Goal: Task Accomplishment & Management: Manage account settings

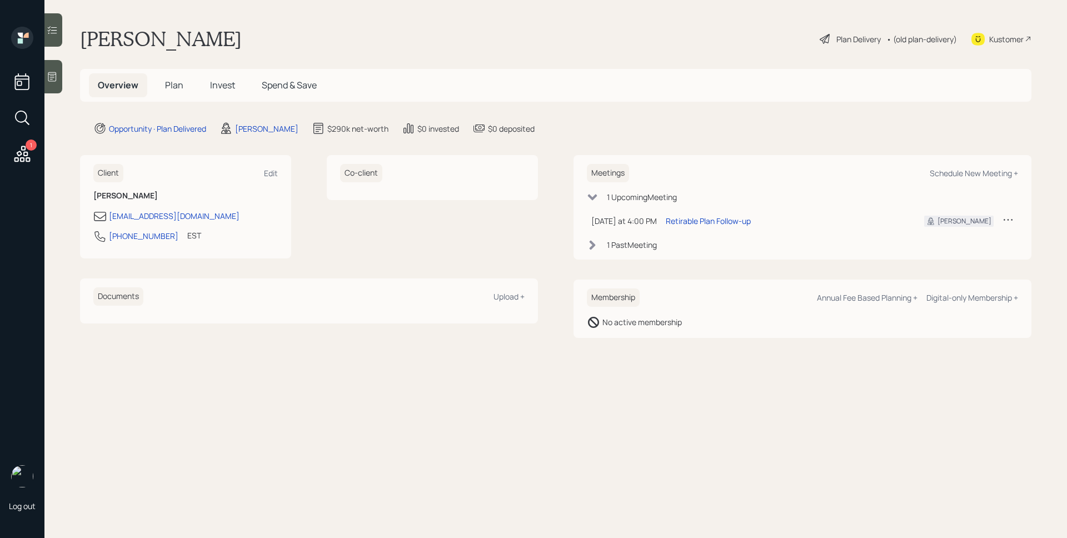
click at [224, 82] on span "Invest" at bounding box center [222, 85] width 25 height 12
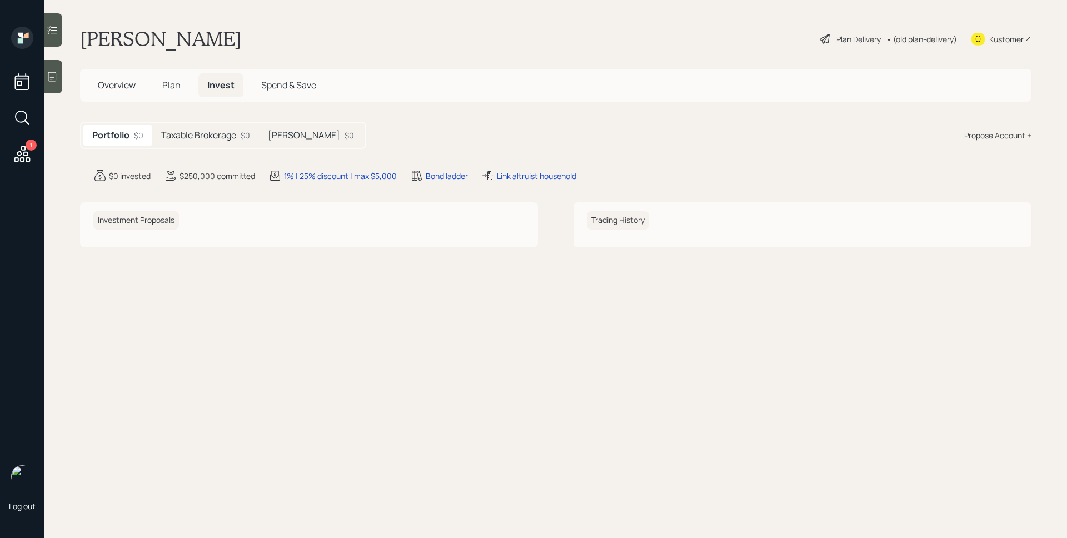
click at [229, 139] on h5 "Taxable Brokerage" at bounding box center [198, 135] width 75 height 11
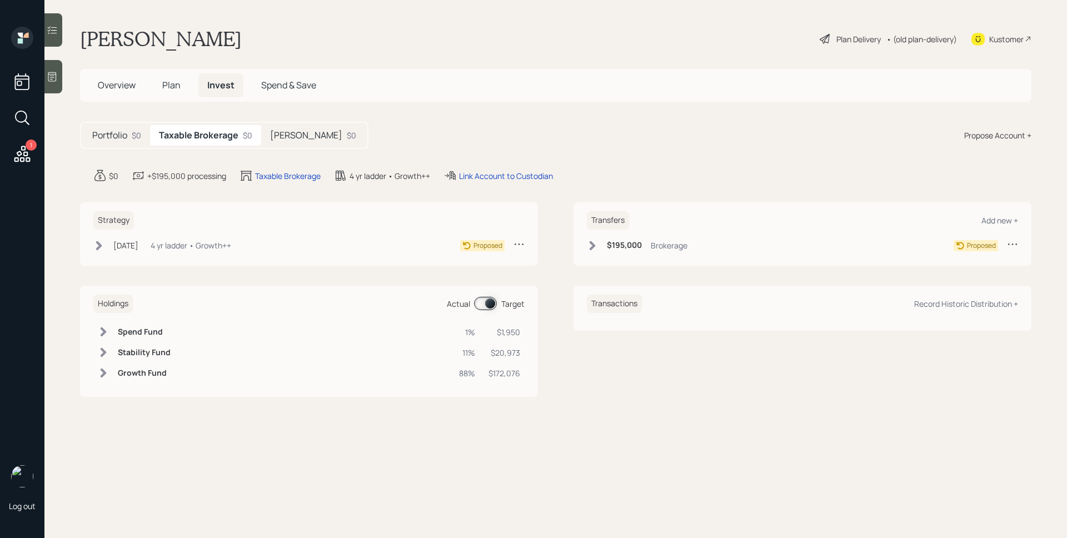
click at [347, 139] on div "$0" at bounding box center [351, 135] width 9 height 12
click at [210, 133] on h5 "Taxable Brokerage" at bounding box center [196, 135] width 75 height 11
click at [122, 133] on h5 "Portfolio" at bounding box center [109, 135] width 35 height 11
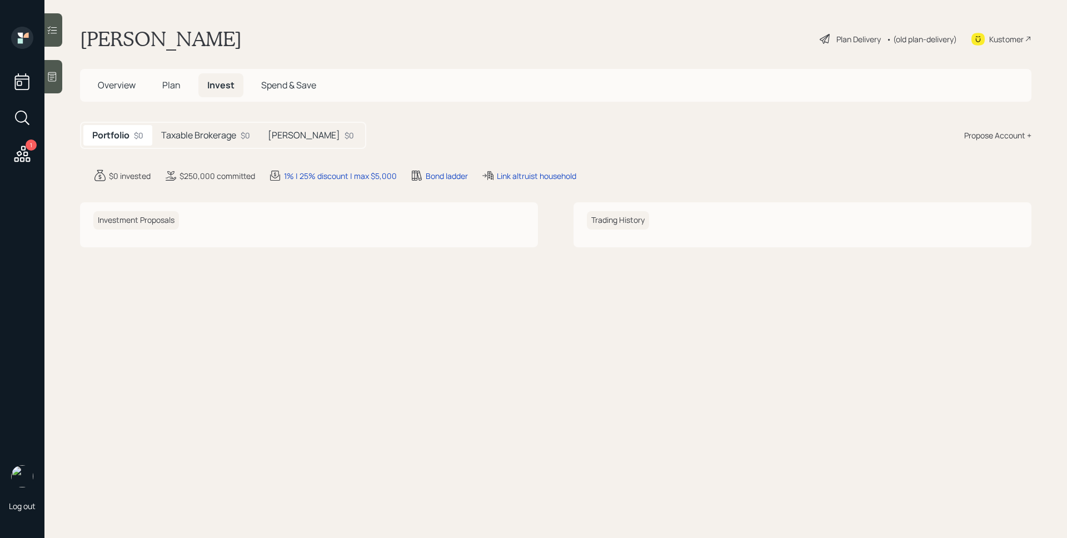
click at [169, 82] on span "Plan" at bounding box center [171, 85] width 18 height 12
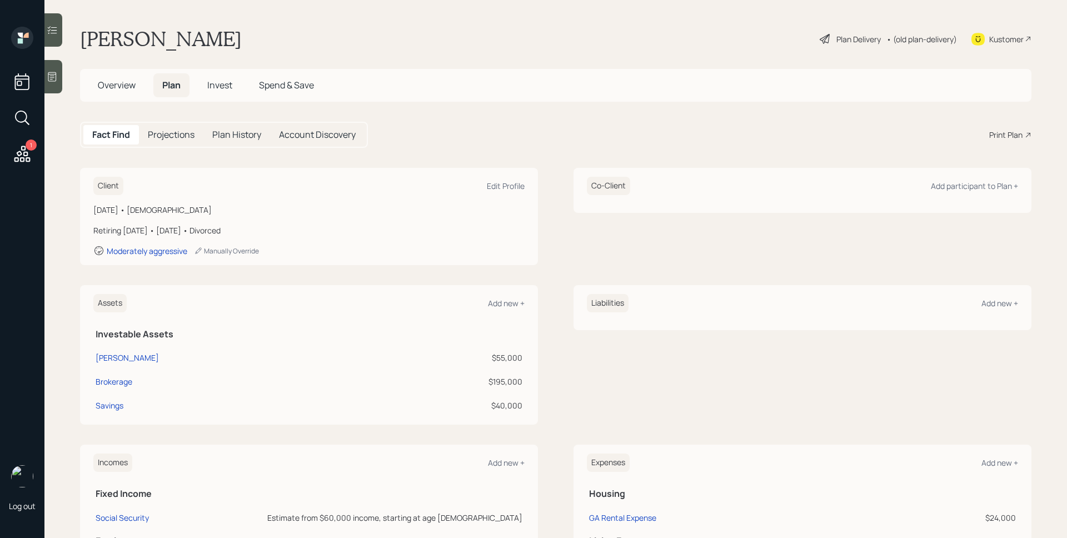
click at [1010, 132] on div "Print Plan" at bounding box center [1005, 135] width 33 height 12
click at [843, 42] on div "Plan Delivery" at bounding box center [858, 39] width 44 height 12
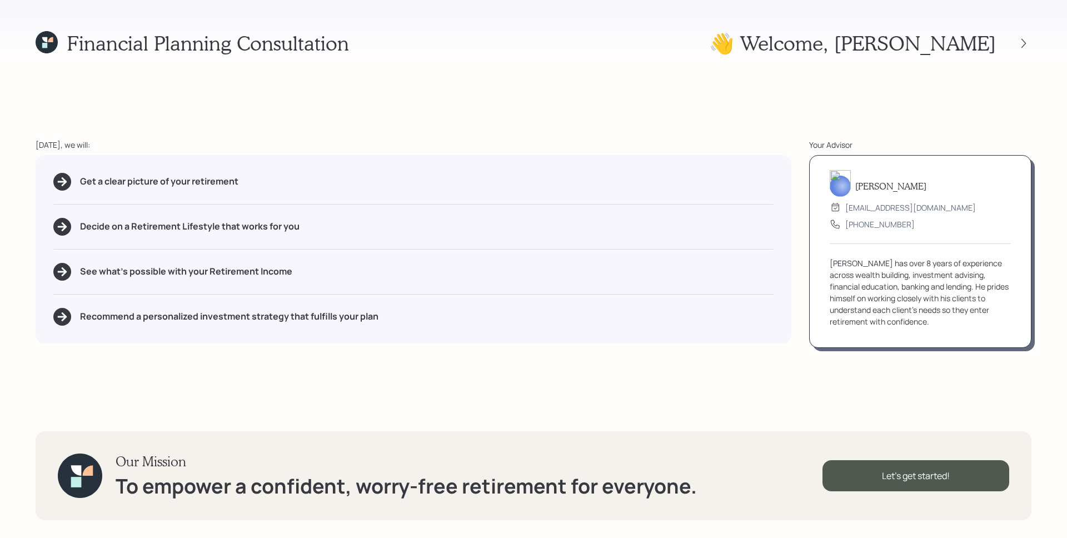
drag, startPoint x: 560, startPoint y: 287, endPoint x: 418, endPoint y: 346, distance: 154.0
click at [560, 287] on div "Get a clear picture of your retirement Decide on a Retirement Lifestyle that wo…" at bounding box center [414, 249] width 756 height 188
click at [1018, 43] on icon at bounding box center [1023, 43] width 11 height 11
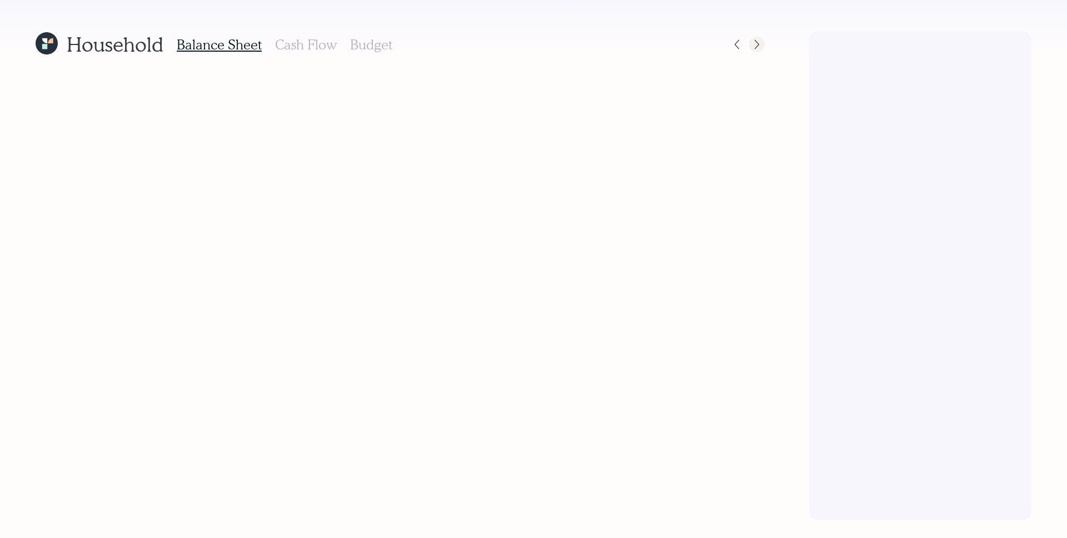
click at [760, 42] on icon at bounding box center [756, 44] width 11 height 11
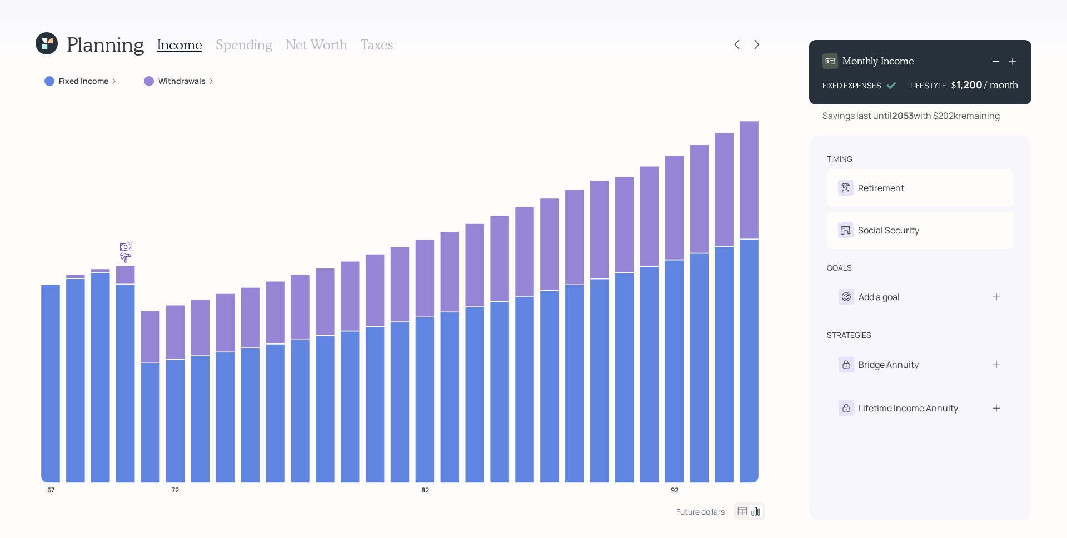
click at [797, 160] on div "Planning Income Spending Net Worth Taxes Fixed Income Withdrawals 67 72 82 92 F…" at bounding box center [533, 269] width 1067 height 538
click at [756, 41] on icon at bounding box center [757, 44] width 4 height 9
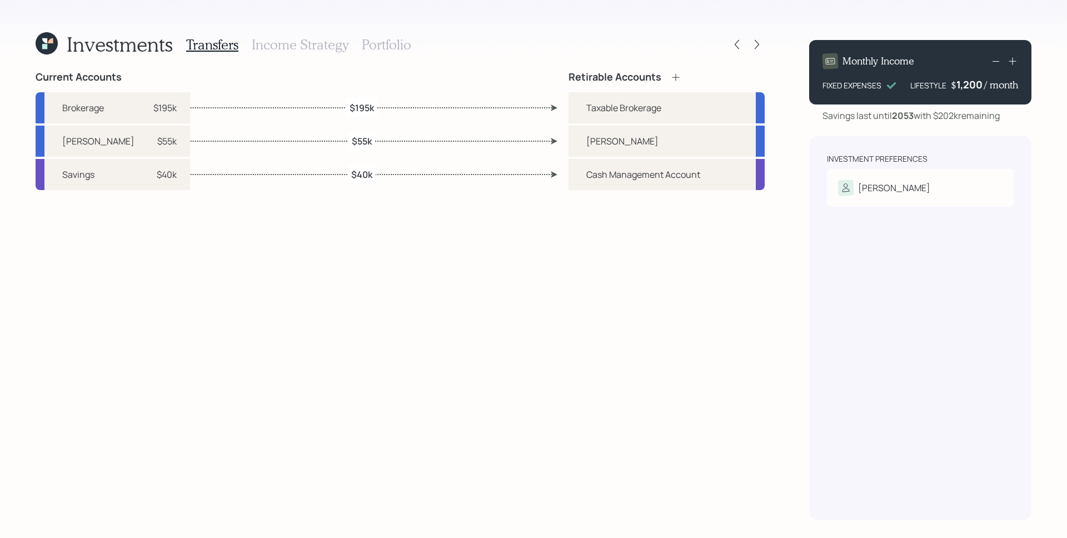
click at [392, 44] on h3 "Portfolio" at bounding box center [386, 45] width 49 height 16
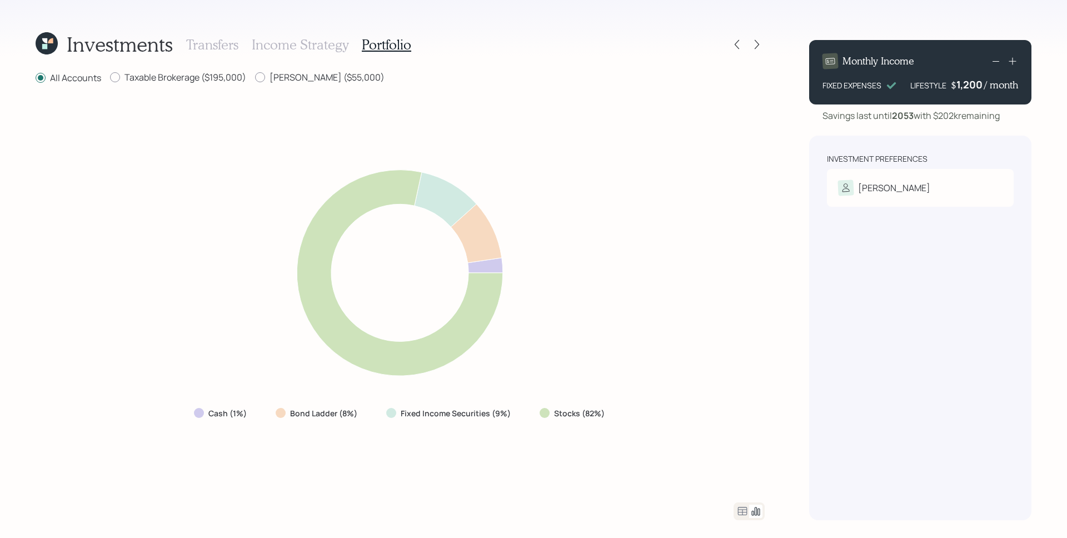
click at [741, 508] on icon at bounding box center [742, 511] width 13 height 13
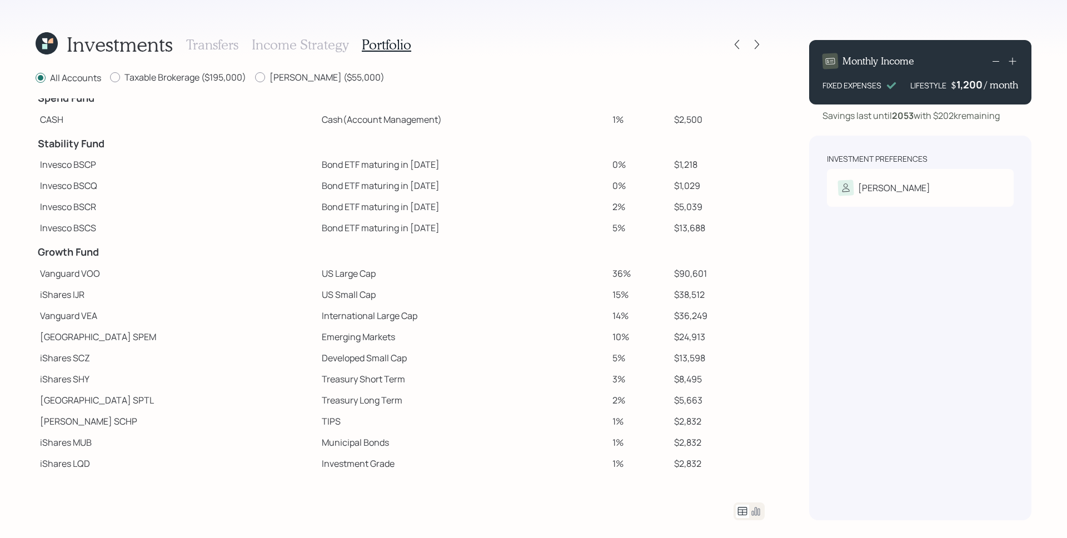
scroll to position [17, 0]
drag, startPoint x: 78, startPoint y: 273, endPoint x: 99, endPoint y: 273, distance: 21.1
click at [99, 273] on td "Vanguard VOO" at bounding box center [177, 270] width 282 height 21
click at [94, 273] on td "Vanguard VOO" at bounding box center [177, 270] width 282 height 21
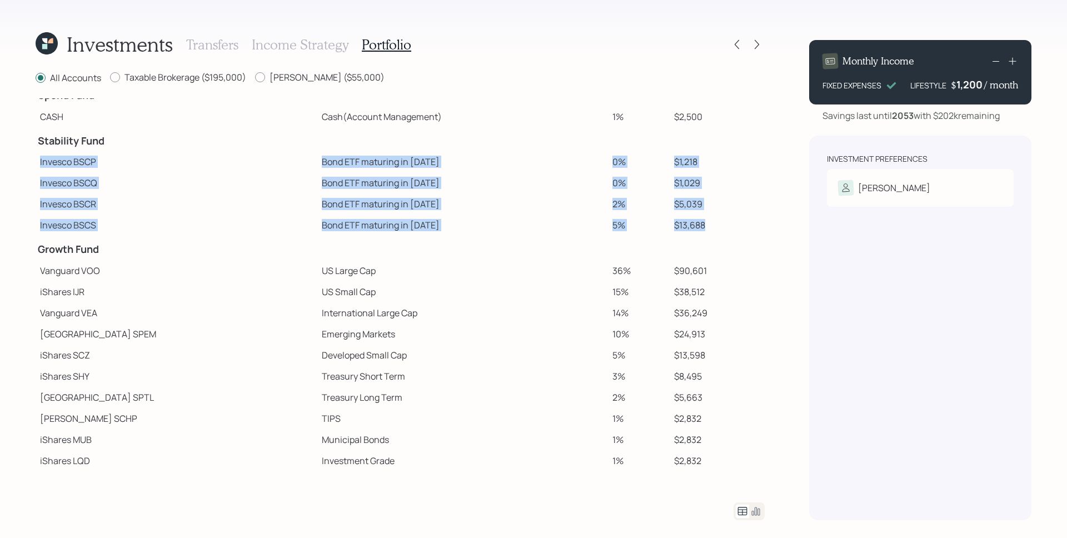
drag, startPoint x: 39, startPoint y: 161, endPoint x: 702, endPoint y: 234, distance: 667.6
click at [702, 234] on tbody "Spend Fund CASH Cash (Account Management) 1% $2,500 Stability Fund Invesco BSCP…" at bounding box center [400, 277] width 729 height 390
click at [705, 233] on td "$13,688" at bounding box center [717, 224] width 95 height 21
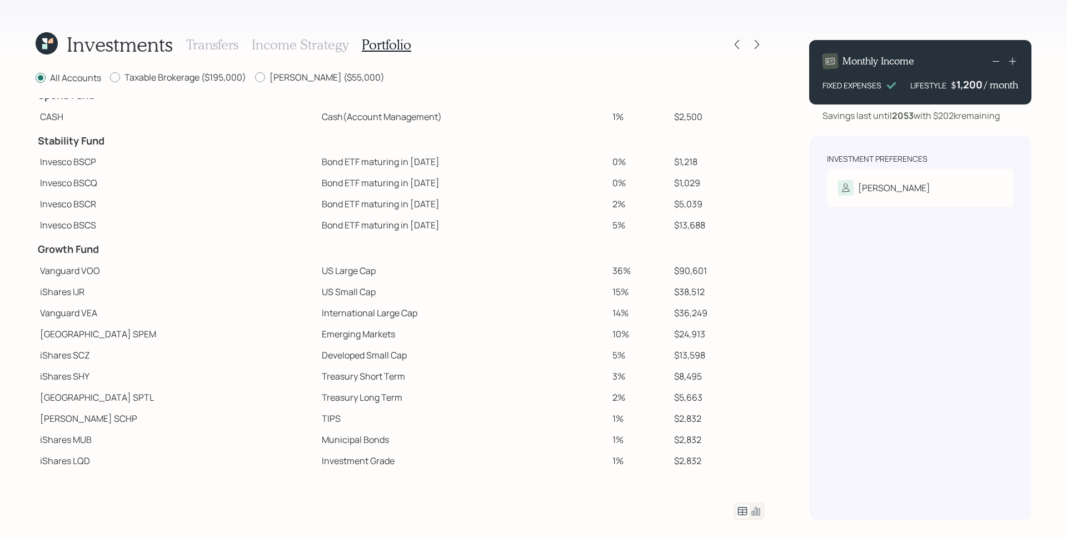
click at [213, 40] on h3 "Transfers" at bounding box center [212, 45] width 52 height 16
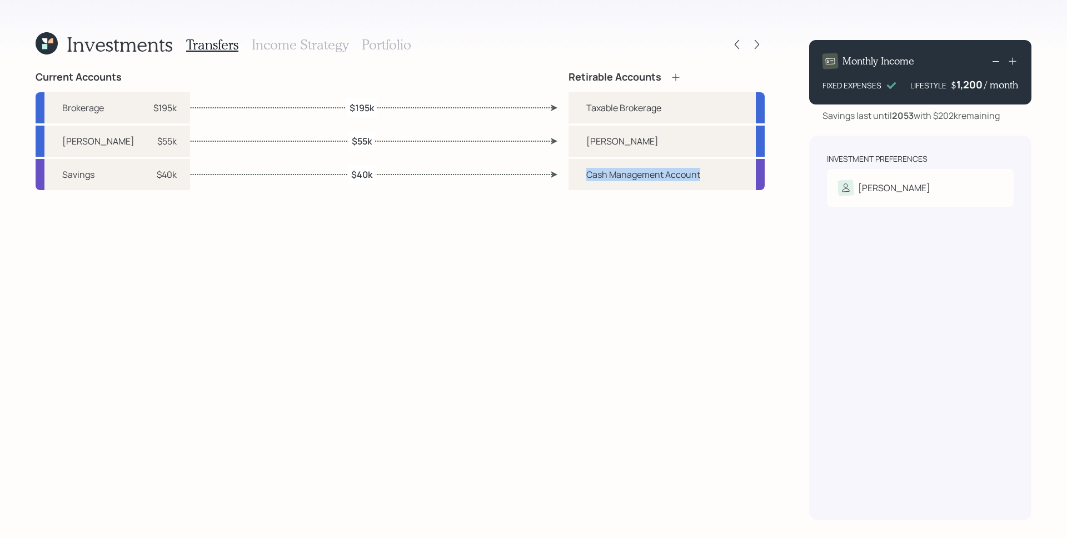
drag, startPoint x: 707, startPoint y: 177, endPoint x: 582, endPoint y: 180, distance: 125.1
click at [582, 180] on div "Cash Management Account" at bounding box center [666, 174] width 196 height 31
click at [610, 262] on div "Retirable Accounts Taxable Brokerage Roth IRA Cash Management Account" at bounding box center [666, 295] width 196 height 449
click at [756, 44] on icon at bounding box center [756, 44] width 11 height 11
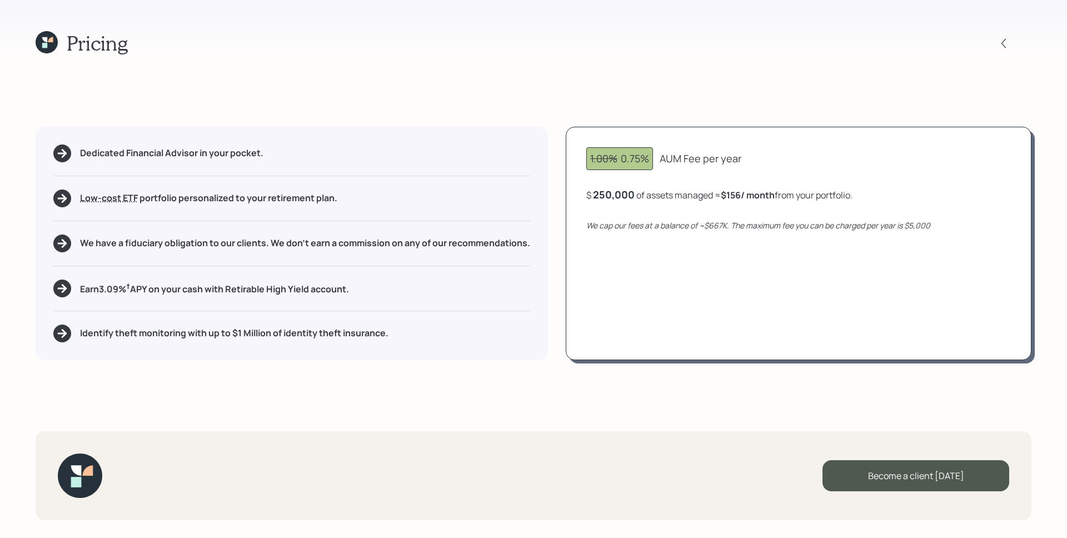
click at [1005, 39] on icon at bounding box center [1003, 43] width 11 height 11
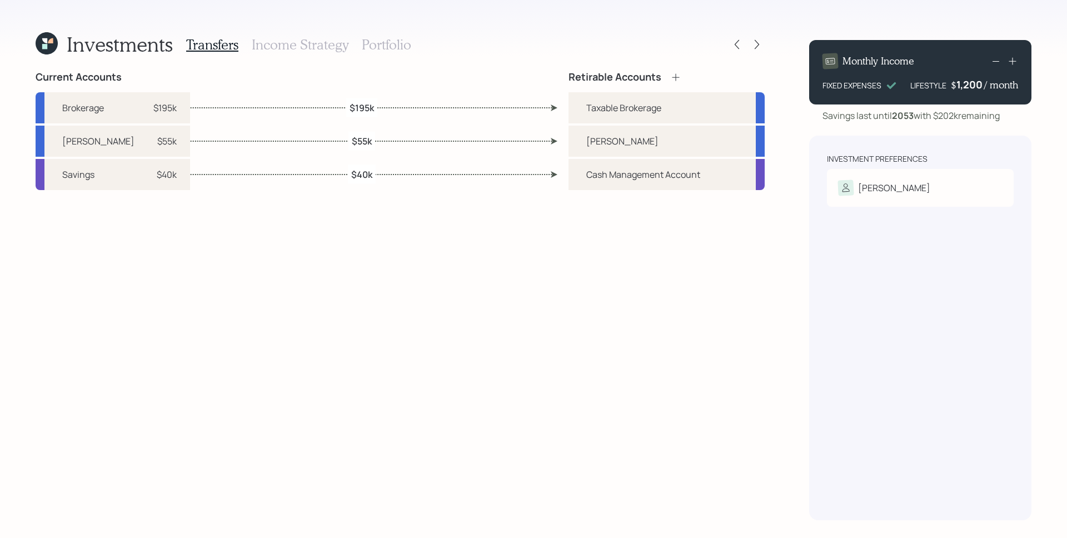
click at [625, 63] on div "Investments Transfers Income Strategy Portfolio Current Accounts Brokerage $195…" at bounding box center [400, 275] width 729 height 489
click at [738, 43] on icon at bounding box center [736, 44] width 11 height 11
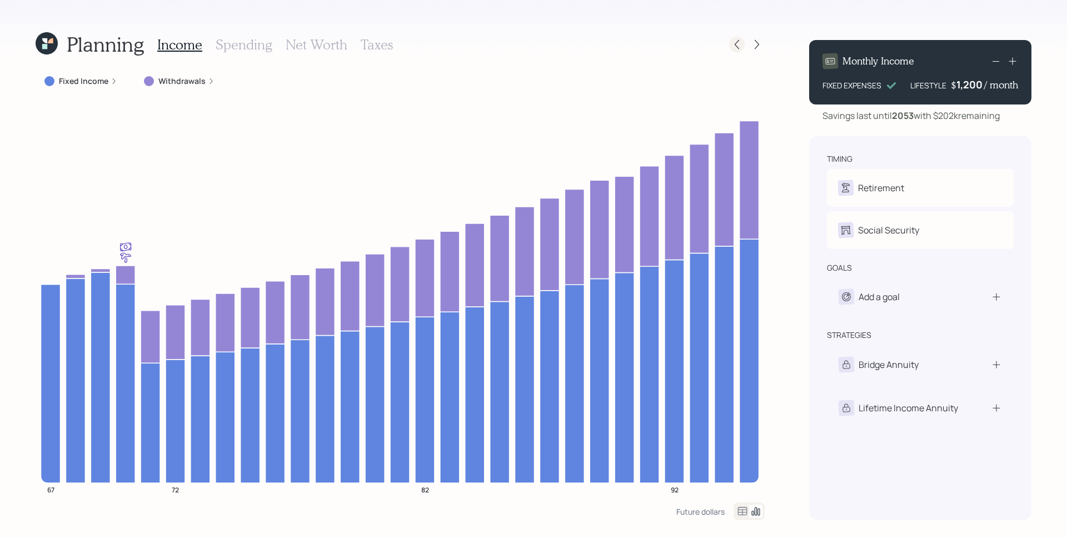
click at [738, 44] on icon at bounding box center [736, 44] width 11 height 11
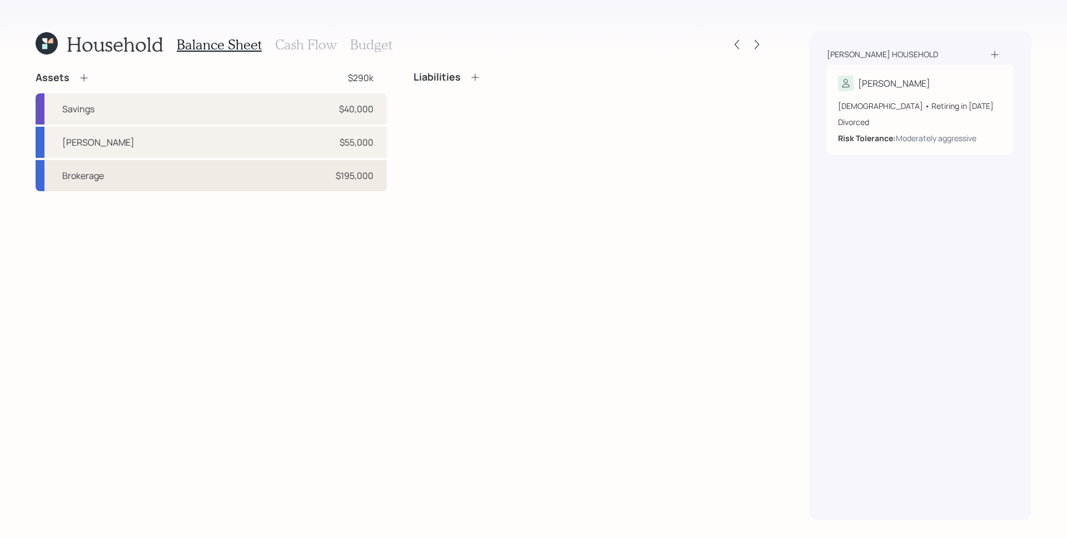
click at [309, 173] on div "Brokerage $195,000" at bounding box center [211, 175] width 351 height 31
select select "taxable"
select select "balanced"
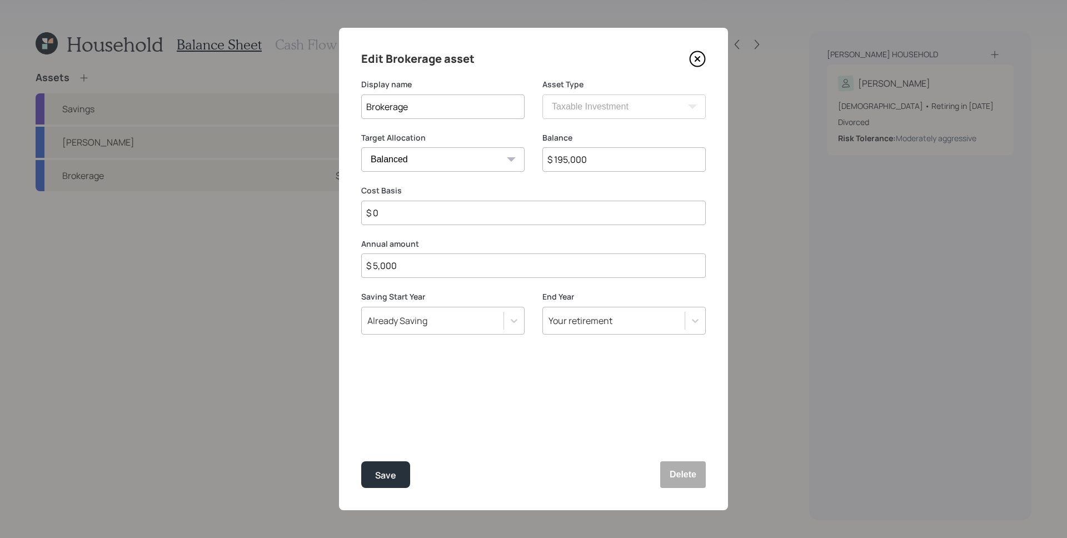
click at [609, 161] on input "$ 195,000" at bounding box center [623, 159] width 163 height 24
drag, startPoint x: 601, startPoint y: 158, endPoint x: 559, endPoint y: 155, distance: 42.3
click at [559, 155] on input "$ 195,000" at bounding box center [623, 159] width 163 height 24
type input "$ 145,910"
drag, startPoint x: 411, startPoint y: 461, endPoint x: 401, endPoint y: 464, distance: 9.8
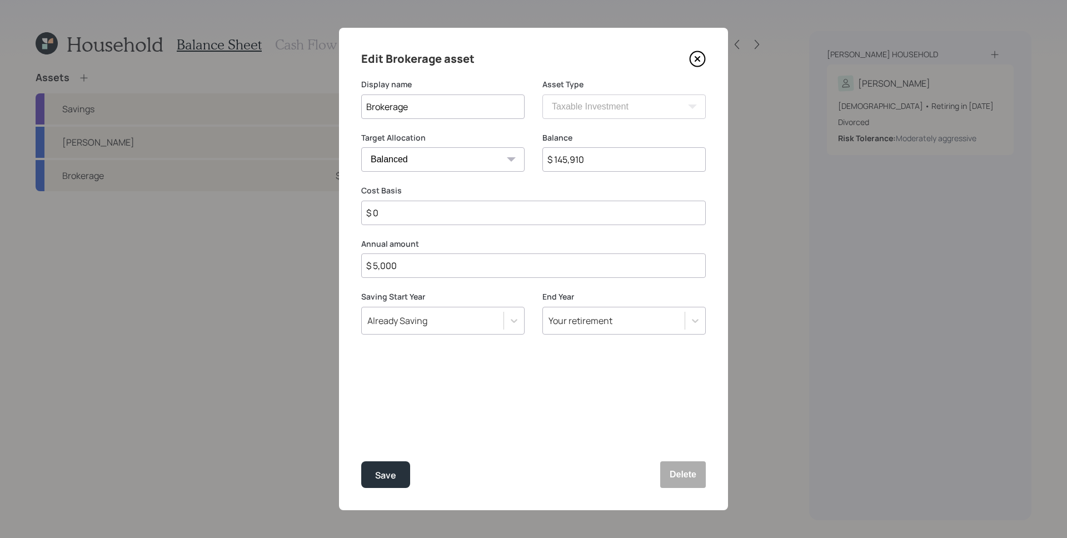
click at [408, 461] on div "Save Delete" at bounding box center [533, 474] width 345 height 27
click at [392, 469] on div "Save" at bounding box center [385, 475] width 21 height 15
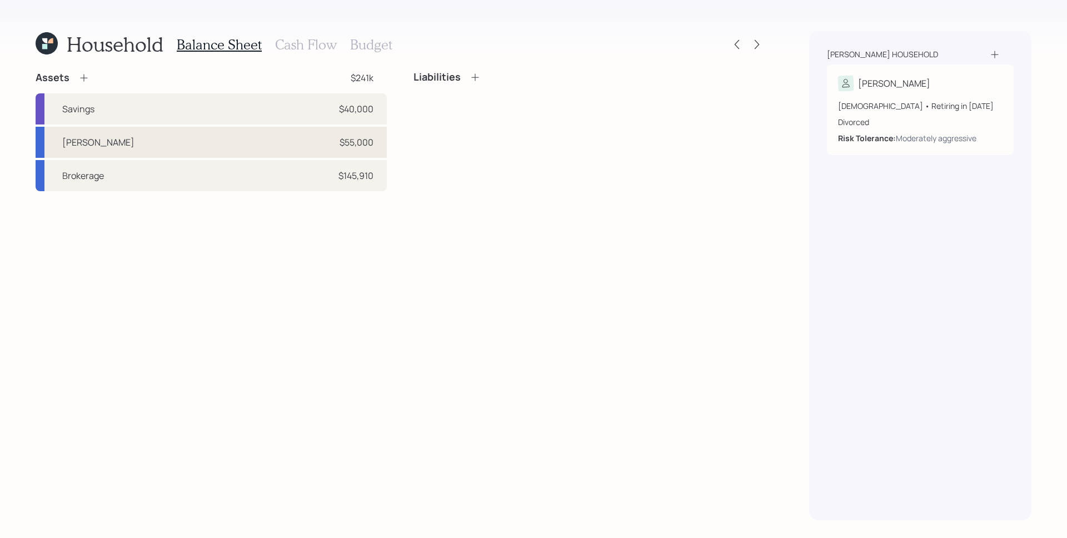
drag, startPoint x: 239, startPoint y: 146, endPoint x: 542, endPoint y: 114, distance: 304.6
click at [242, 146] on div "Roth IRA $55,000" at bounding box center [211, 142] width 351 height 31
select select "roth_ira"
select select "balanced"
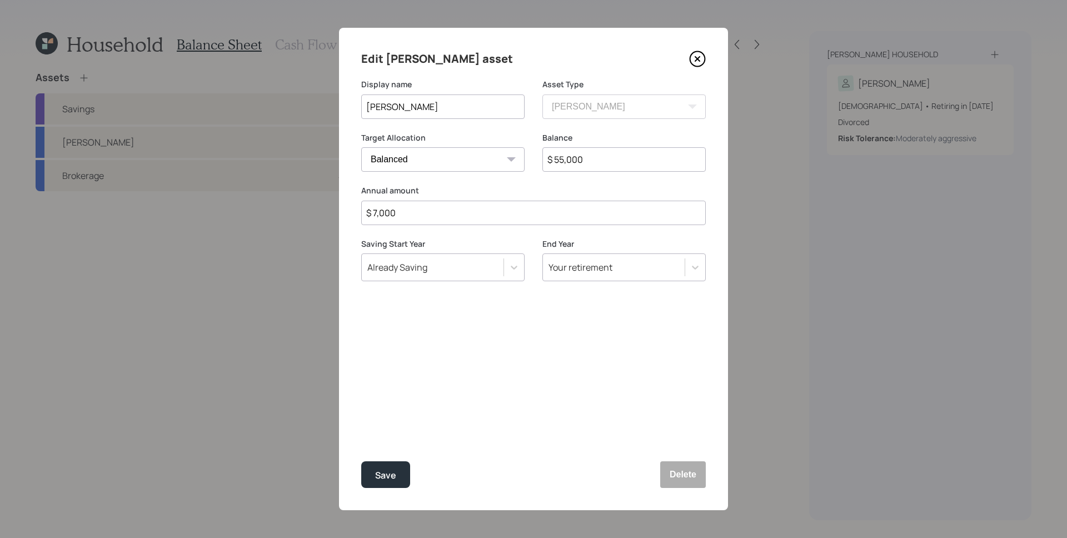
click at [584, 162] on input "$ 55,000" at bounding box center [623, 159] width 163 height 24
click at [583, 162] on input "$ 55,000" at bounding box center [623, 159] width 163 height 24
click at [600, 158] on input "$ 55,000" at bounding box center [623, 159] width 163 height 24
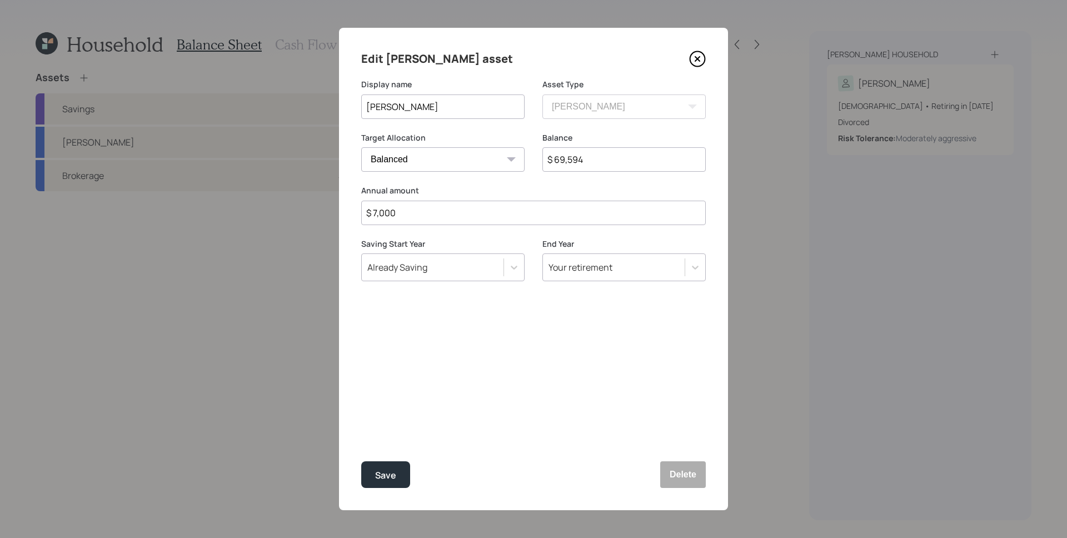
click at [595, 162] on input "$ 69,594" at bounding box center [623, 159] width 163 height 24
type input "$ 69,594"
click at [694, 478] on button "Delete" at bounding box center [683, 474] width 46 height 27
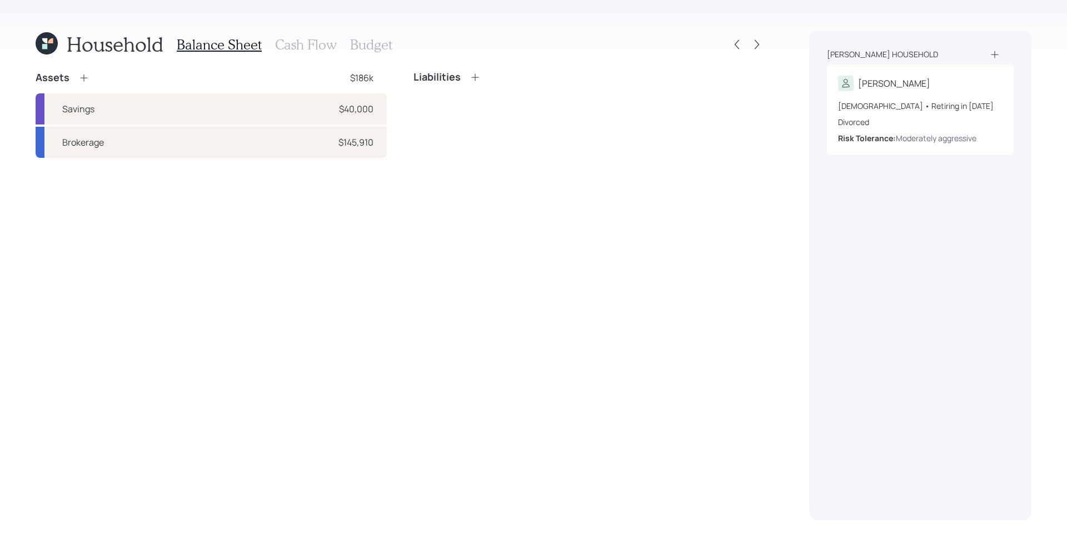
click at [86, 85] on div "Assets $186k Savings $40,000 Brokerage $145,910" at bounding box center [211, 114] width 351 height 87
click at [82, 77] on icon at bounding box center [83, 77] width 11 height 11
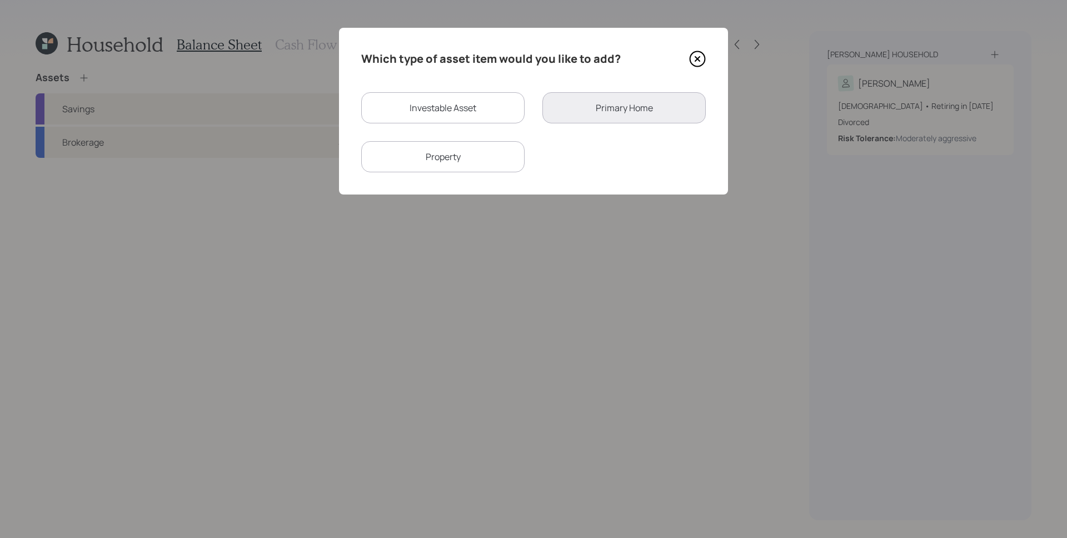
click at [463, 103] on div "Investable Asset" at bounding box center [442, 107] width 163 height 31
select select "taxable"
select select "balanced"
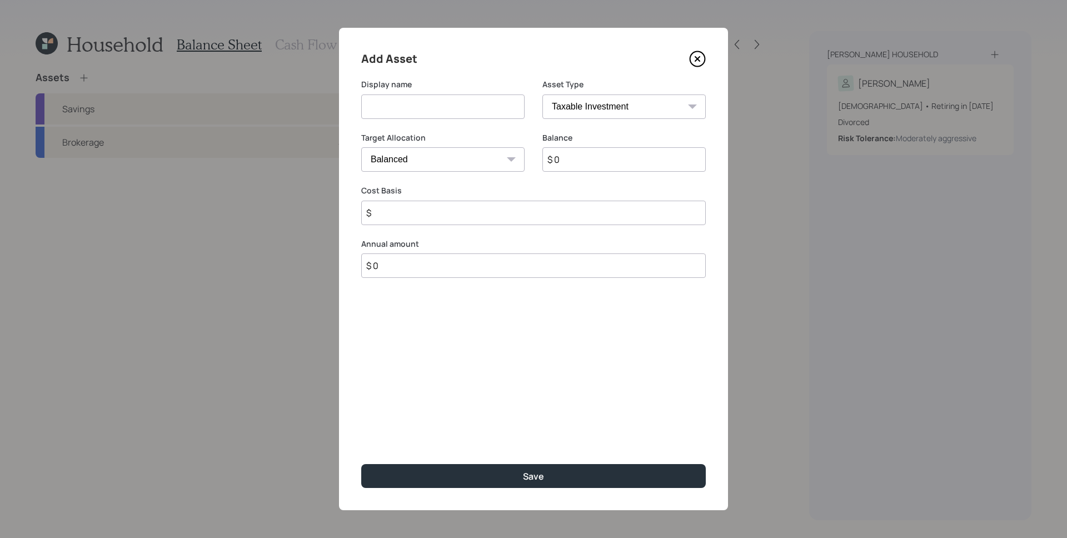
click at [592, 112] on select "SEP IRA IRA Roth IRA 401(k) Roth 401(k) 403(b) Roth 403(b) 457(b) Roth 457(b) H…" at bounding box center [623, 106] width 163 height 24
select select "sep_ira"
type input "$"
click at [467, 113] on input at bounding box center [442, 106] width 163 height 24
type input "SEP IRA"
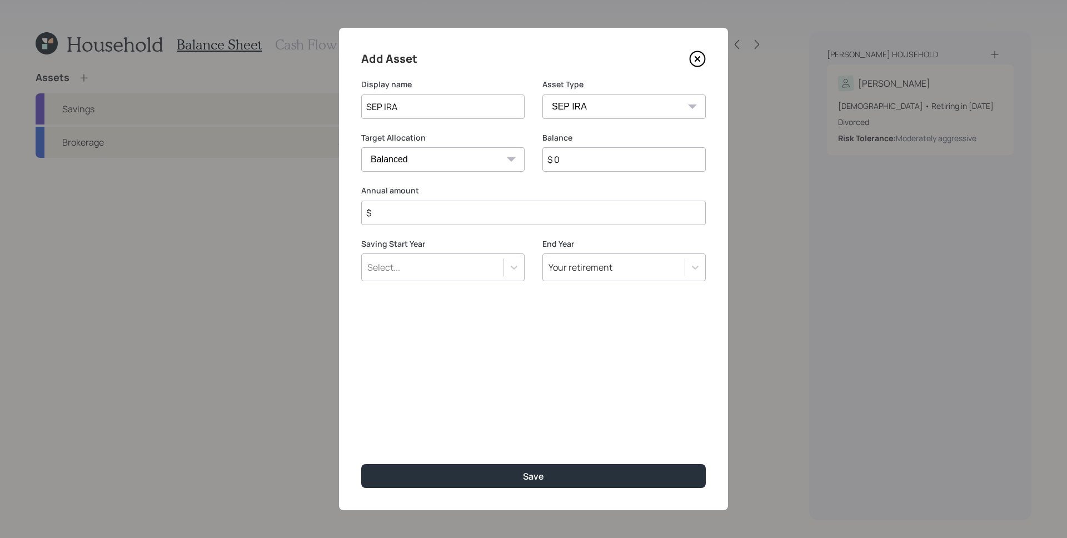
drag, startPoint x: 592, startPoint y: 112, endPoint x: 635, endPoint y: 156, distance: 61.7
click at [635, 156] on input "$ 0" at bounding box center [623, 159] width 163 height 24
click at [635, 157] on input "$ 0" at bounding box center [623, 159] width 163 height 24
click at [634, 157] on input "$ 0" at bounding box center [623, 159] width 163 height 24
paste input "69,594"
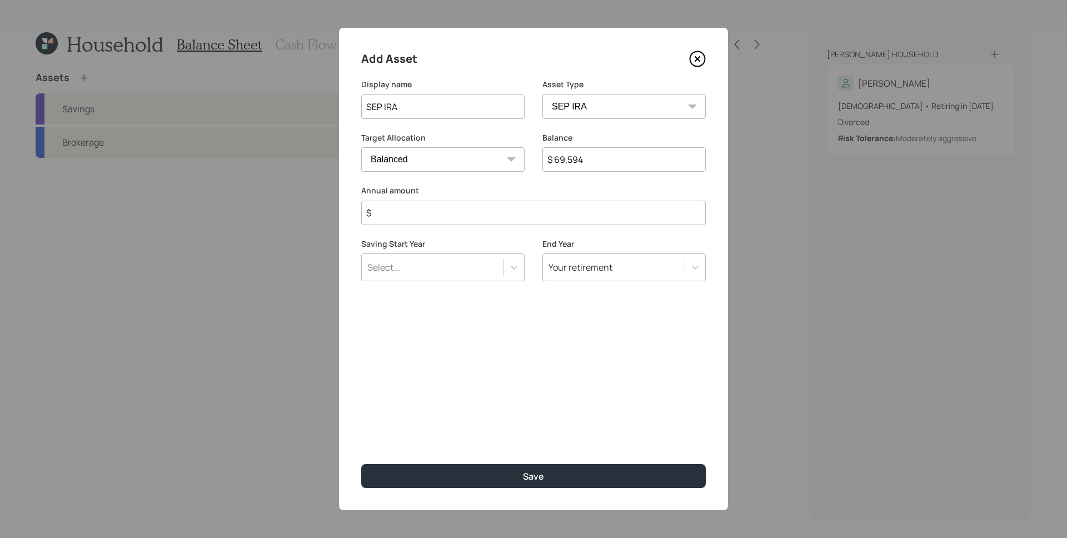
type input "$ 69,594"
click at [544, 213] on input "$" at bounding box center [533, 213] width 345 height 24
drag, startPoint x: 634, startPoint y: 157, endPoint x: 446, endPoint y: 212, distance: 195.6
click at [446, 212] on input "$ 0" at bounding box center [533, 213] width 345 height 24
click at [449, 210] on input "$ 0" at bounding box center [533, 213] width 345 height 24
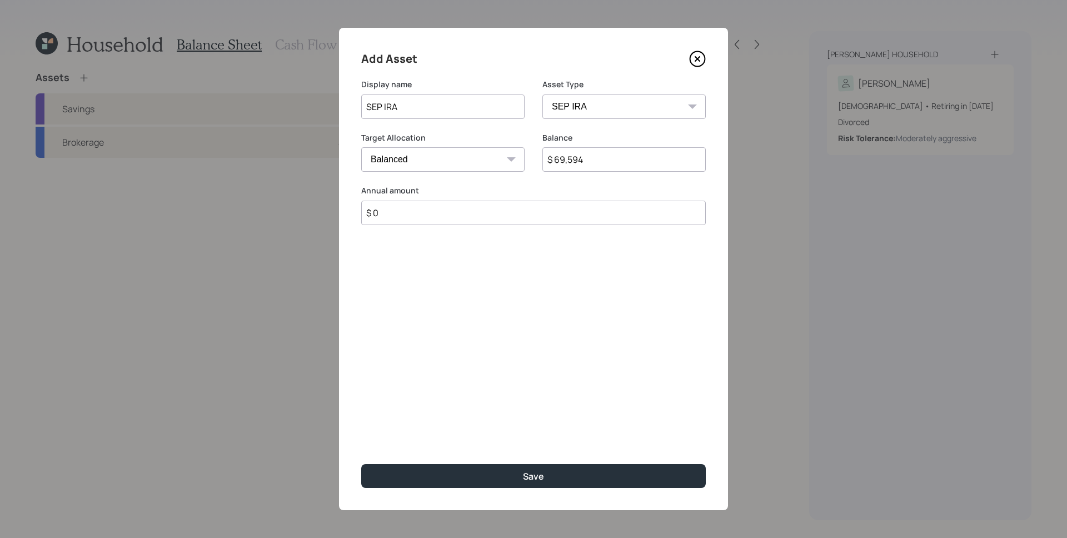
click at [482, 218] on input "$ 0" at bounding box center [533, 213] width 345 height 24
type input "$ 8,000"
click at [475, 272] on div "Select..." at bounding box center [433, 267] width 142 height 19
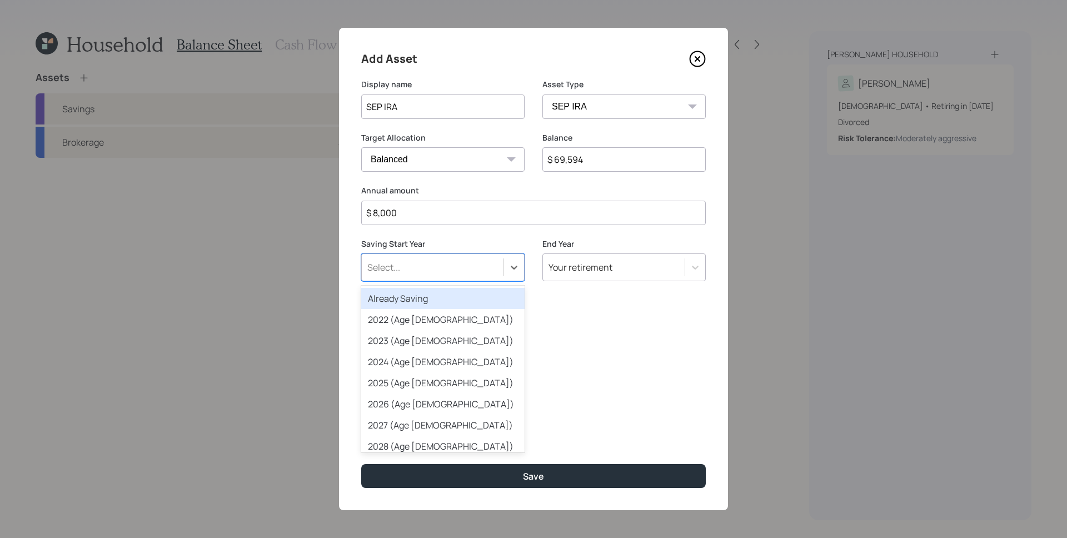
click at [433, 301] on div "Already Saving" at bounding box center [442, 298] width 163 height 21
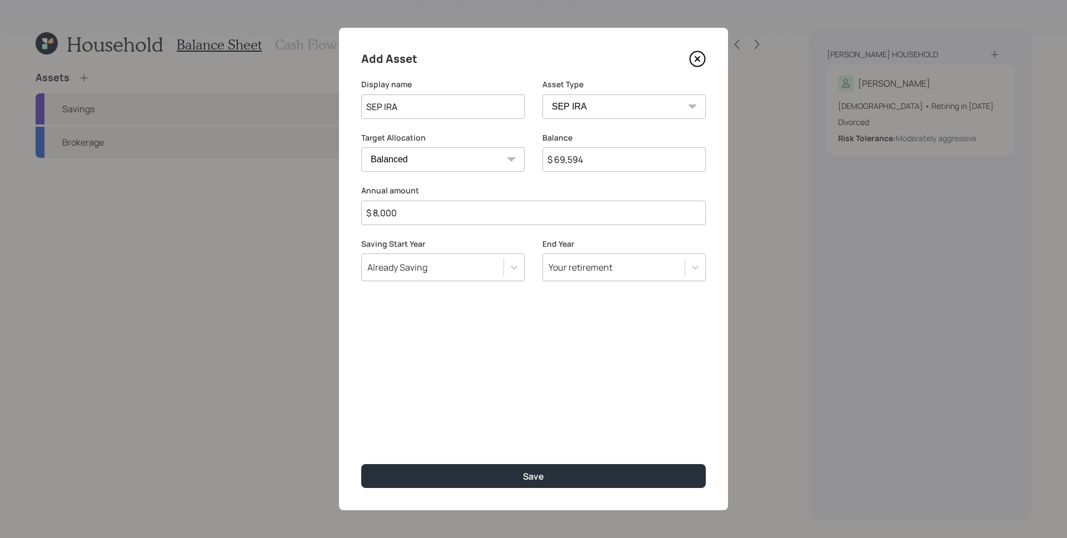
drag, startPoint x: 446, startPoint y: 212, endPoint x: 516, endPoint y: 335, distance: 141.1
click at [516, 335] on div "Add Asset Display name SEP IRA Asset Type SEP IRA IRA Roth IRA 401(k) Roth 401(…" at bounding box center [533, 269] width 389 height 482
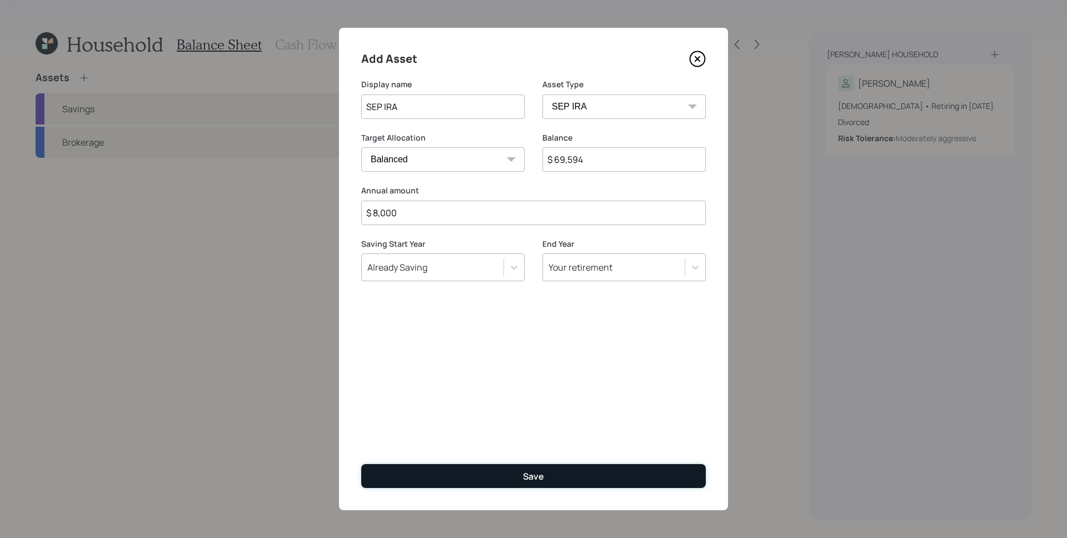
drag, startPoint x: 516, startPoint y: 335, endPoint x: 533, endPoint y: 471, distance: 137.2
click at [533, 471] on button "Save" at bounding box center [533, 476] width 345 height 24
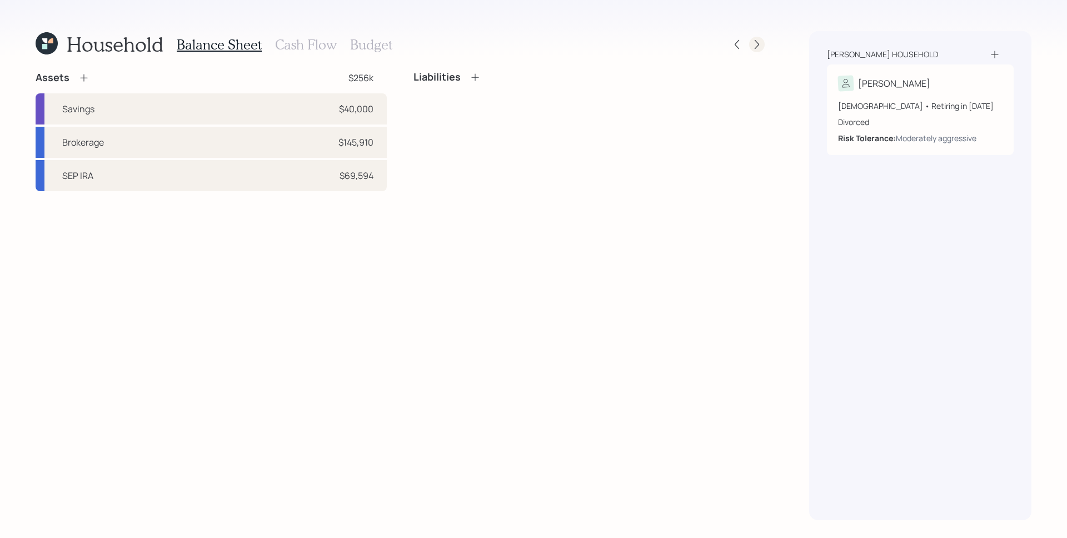
drag, startPoint x: 533, startPoint y: 471, endPoint x: 755, endPoint y: 43, distance: 482.2
click at [755, 43] on icon at bounding box center [756, 44] width 11 height 11
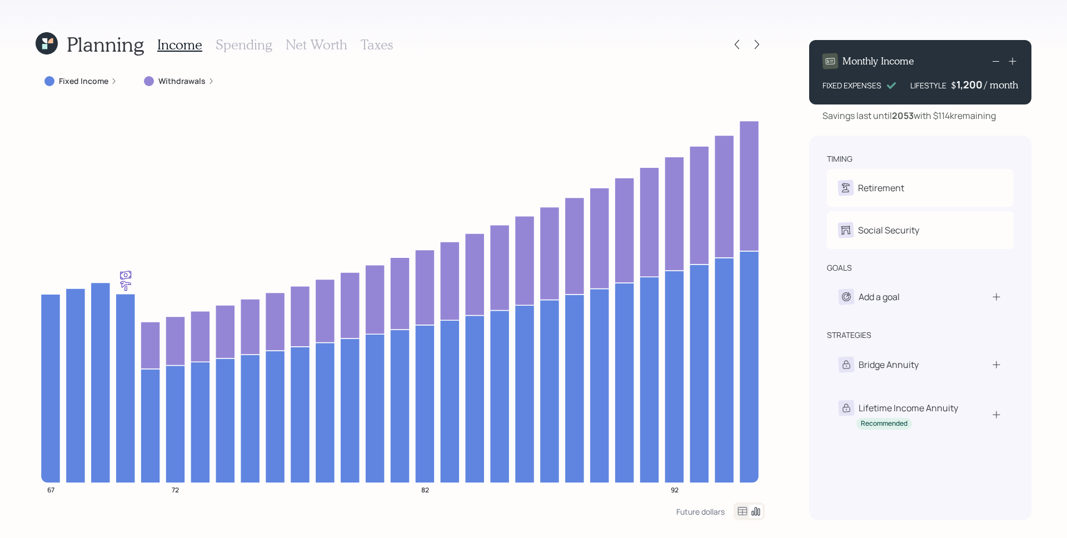
click at [173, 81] on label "Withdrawals" at bounding box center [181, 81] width 47 height 11
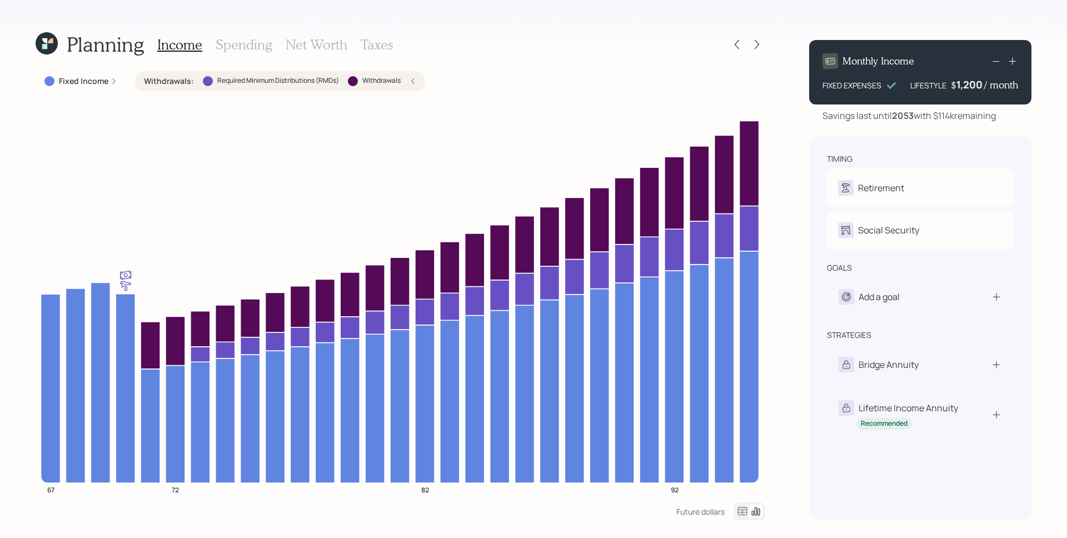
click at [315, 44] on h3 "Net Worth" at bounding box center [317, 45] width 62 height 16
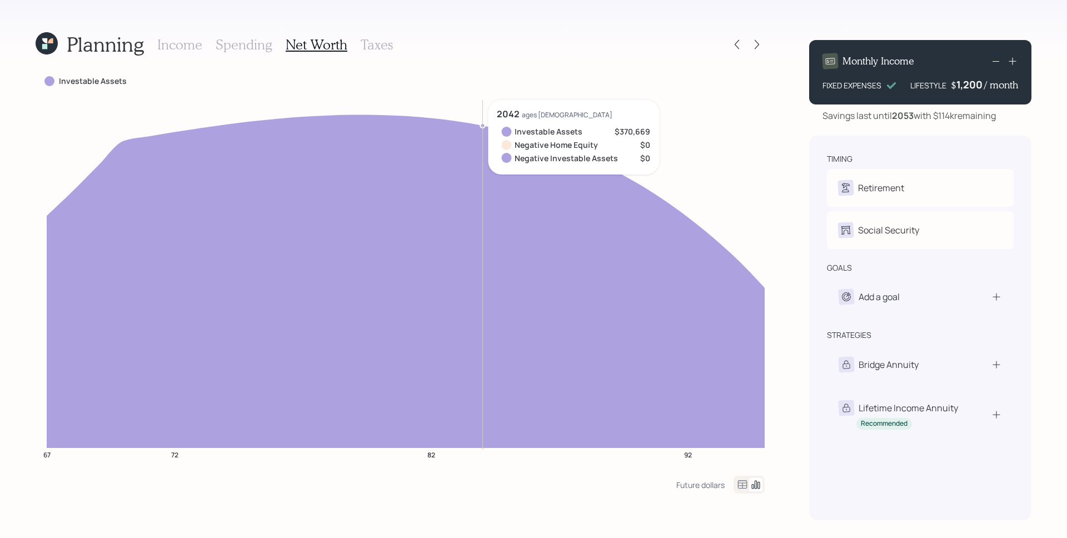
click at [372, 48] on h3 "Taxes" at bounding box center [377, 45] width 32 height 16
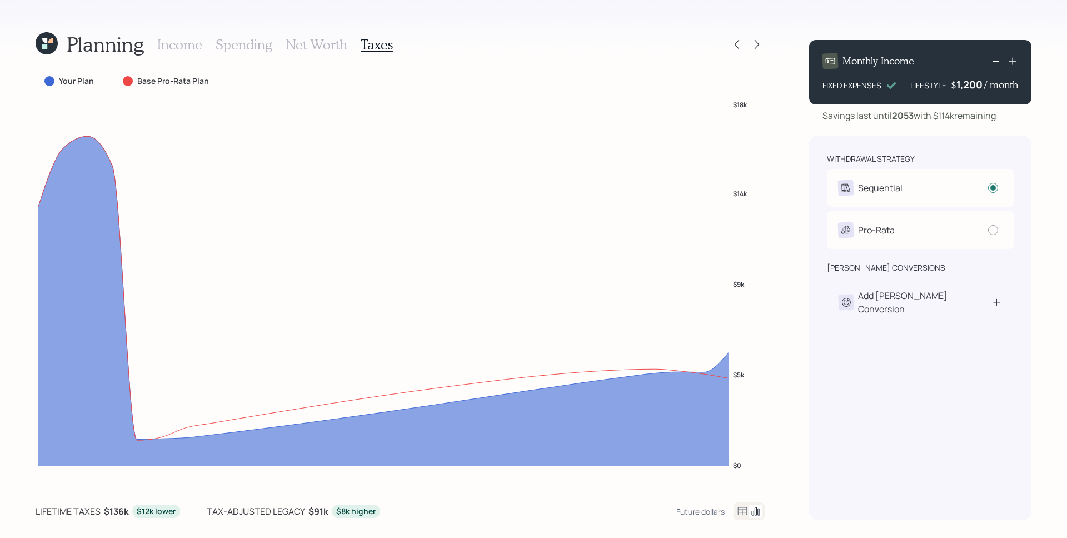
drag, startPoint x: 470, startPoint y: 53, endPoint x: 671, endPoint y: 54, distance: 201.2
click at [472, 53] on div "Planning Income Spending Net Worth Taxes" at bounding box center [400, 44] width 729 height 27
click at [755, 46] on icon at bounding box center [756, 44] width 11 height 11
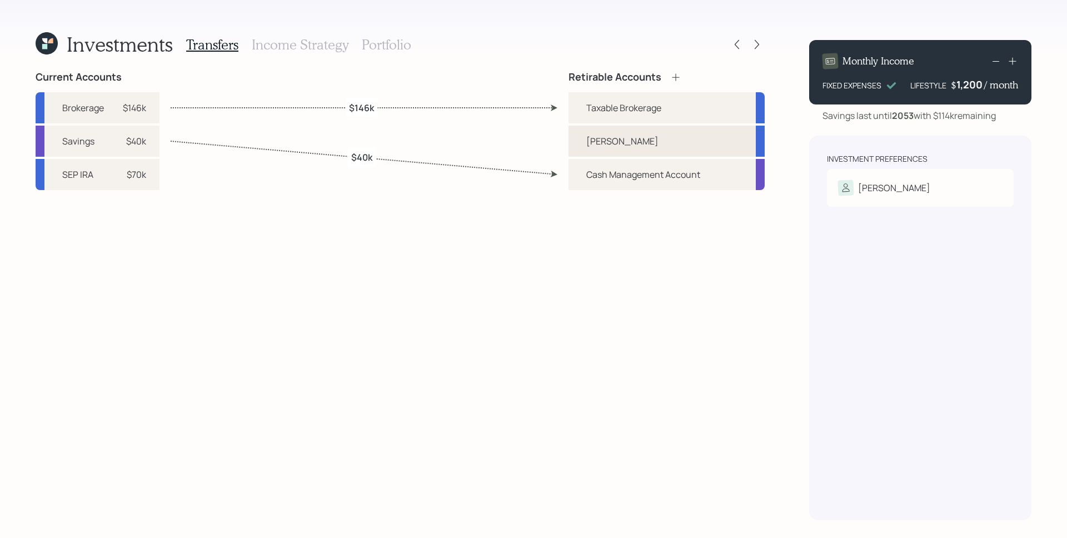
click at [596, 139] on div "Roth IRA" at bounding box center [622, 140] width 72 height 13
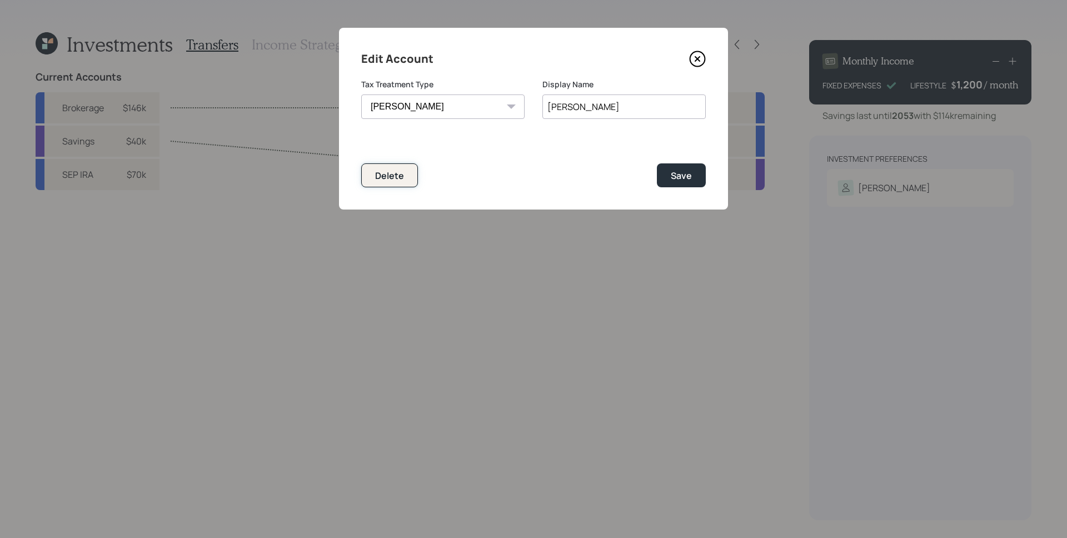
click at [399, 179] on div "Delete" at bounding box center [389, 175] width 29 height 12
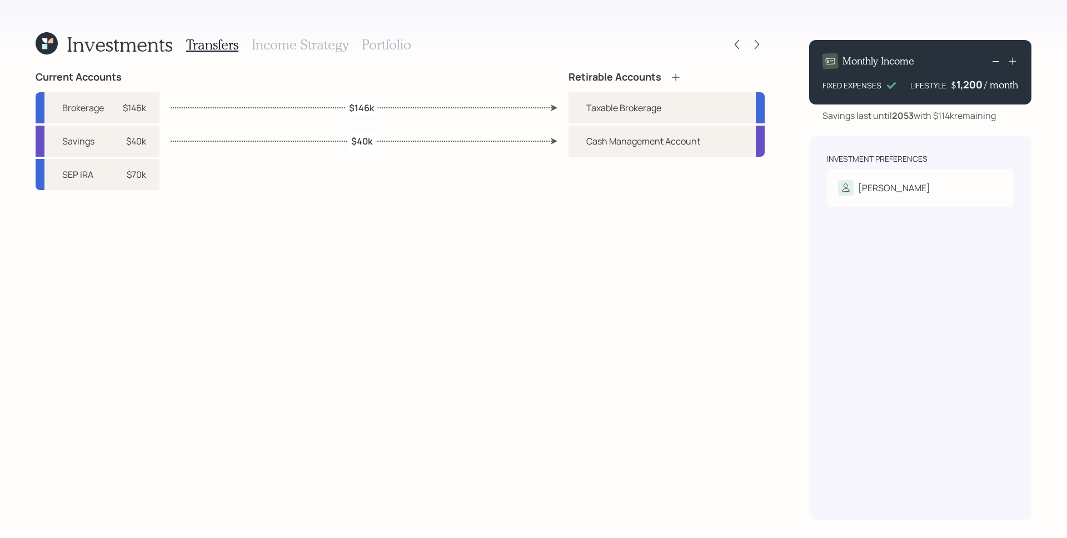
click at [677, 76] on icon at bounding box center [675, 77] width 11 height 11
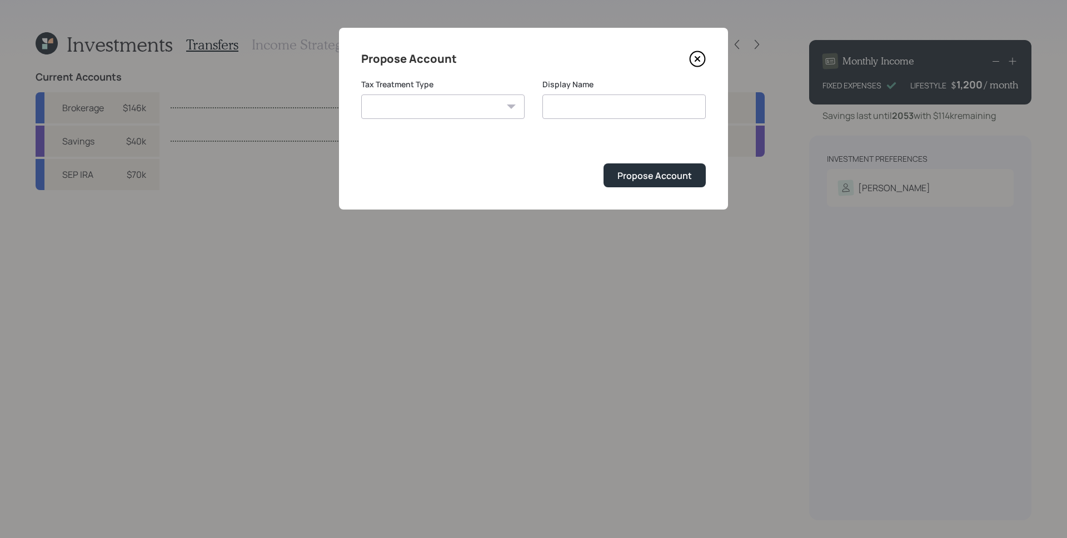
click at [438, 105] on select "Roth Taxable Traditional" at bounding box center [442, 106] width 163 height 24
select select "traditional"
click at [627, 107] on input "Traditional" at bounding box center [623, 106] width 163 height 24
click at [442, 109] on select "Roth Taxable Traditional" at bounding box center [442, 106] width 163 height 24
click at [635, 111] on input "Traditional IRA" at bounding box center [623, 106] width 163 height 24
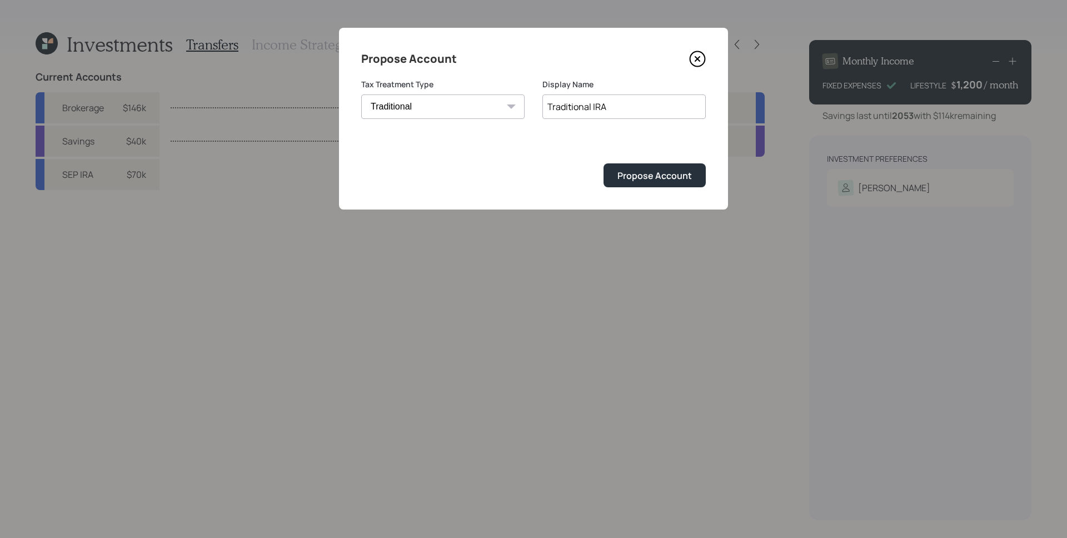
drag, startPoint x: 635, startPoint y: 111, endPoint x: 539, endPoint y: 106, distance: 95.7
click at [539, 106] on div "Tax Treatment Type Roth Taxable Traditional Display Name Traditional IRA" at bounding box center [533, 105] width 345 height 53
type input "SEP IRA"
click at [649, 176] on div "Propose Account" at bounding box center [654, 175] width 74 height 12
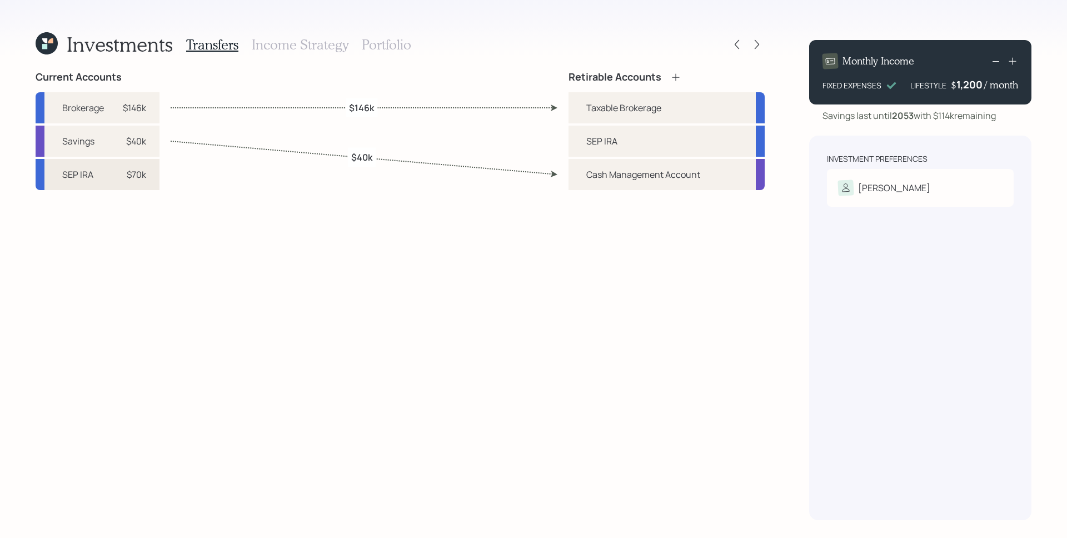
click at [129, 176] on div "$70k" at bounding box center [136, 174] width 19 height 13
click at [588, 138] on div "SEP IRA" at bounding box center [601, 140] width 31 height 13
select select "fb6f4f7f-e1de-403a-8873-cf68e596ee87"
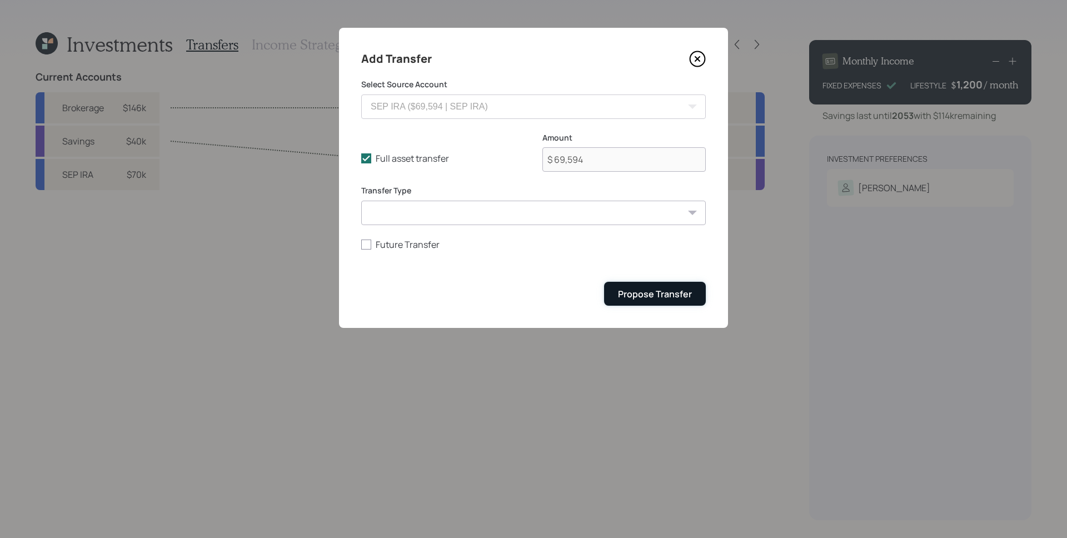
click at [657, 302] on button "Propose Transfer" at bounding box center [655, 294] width 102 height 24
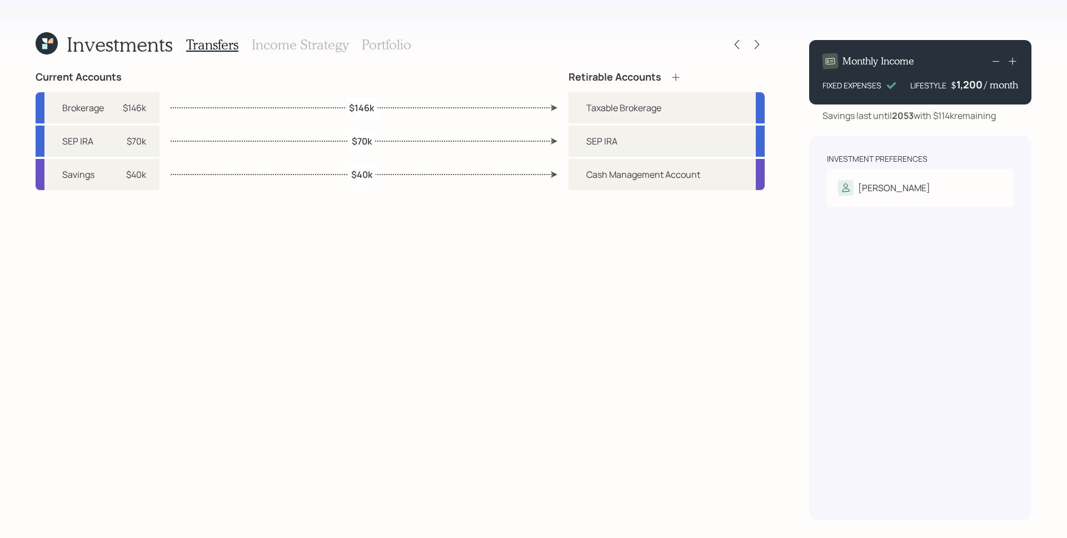
click at [303, 43] on h3 "Income Strategy" at bounding box center [300, 45] width 97 height 16
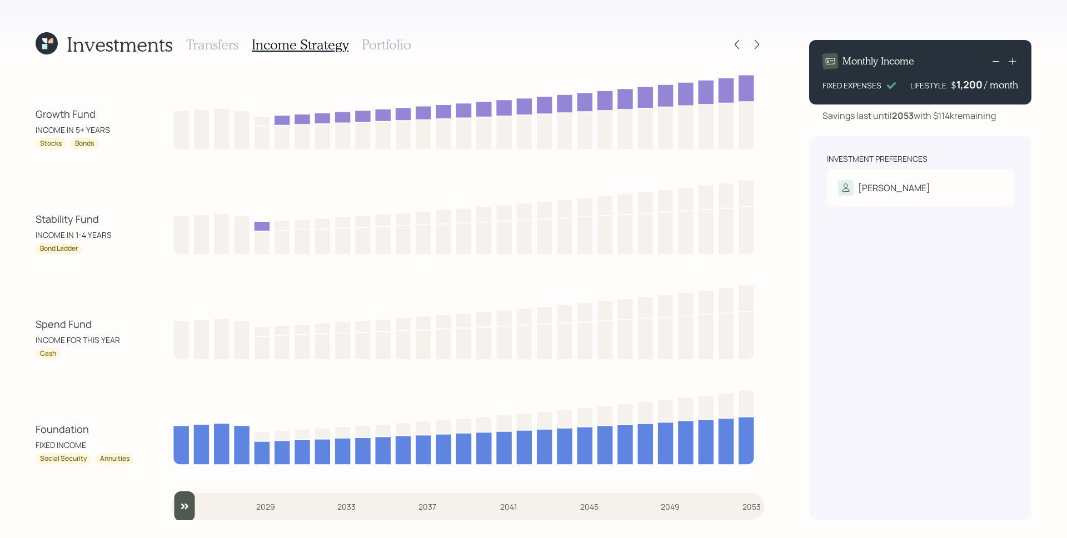
click at [371, 45] on h3 "Portfolio" at bounding box center [386, 45] width 49 height 16
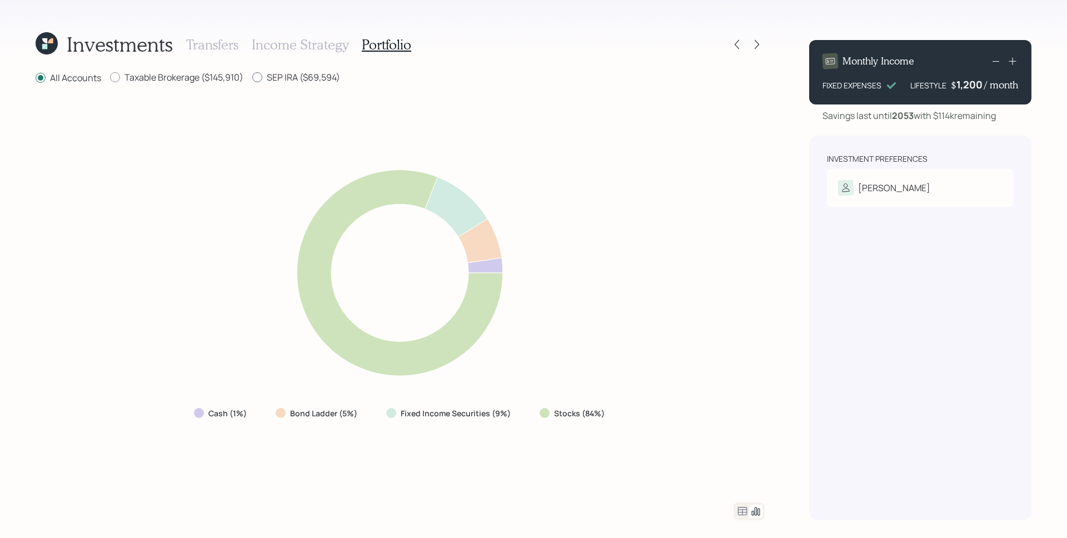
click at [318, 78] on label "SEP IRA ($69,594)" at bounding box center [296, 77] width 88 height 12
click at [252, 78] on input "SEP IRA ($69,594)" at bounding box center [252, 77] width 1 height 1
radio input "true"
radio input "false"
click at [197, 75] on label "Taxable Brokerage ($145,910)" at bounding box center [176, 77] width 133 height 12
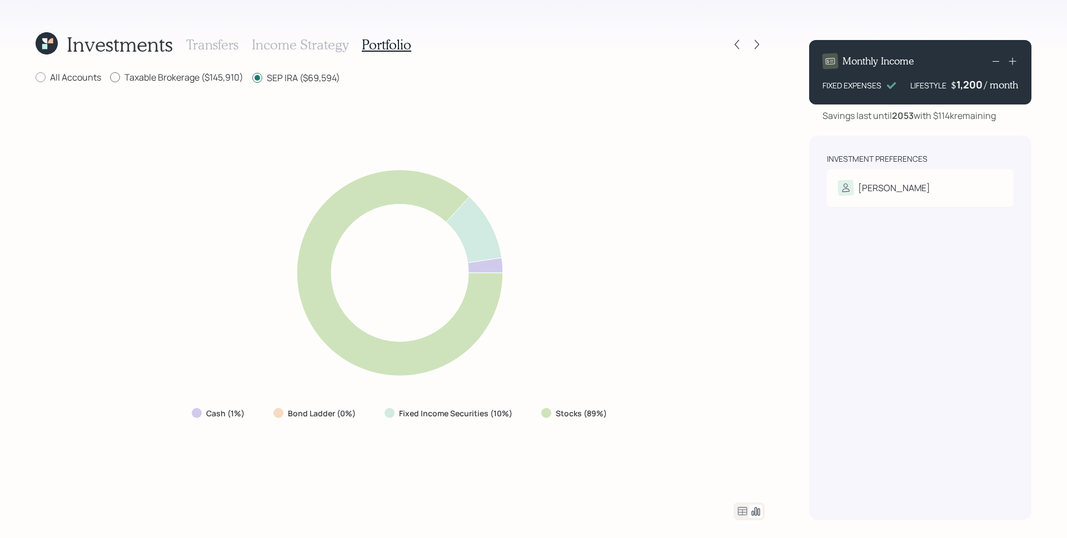
click at [110, 77] on input "Taxable Brokerage ($145,910)" at bounding box center [109, 77] width 1 height 1
radio input "true"
click at [298, 73] on label "SEP IRA ($69,594)" at bounding box center [296, 77] width 88 height 12
click at [252, 77] on input "SEP IRA ($69,594)" at bounding box center [252, 77] width 1 height 1
radio input "true"
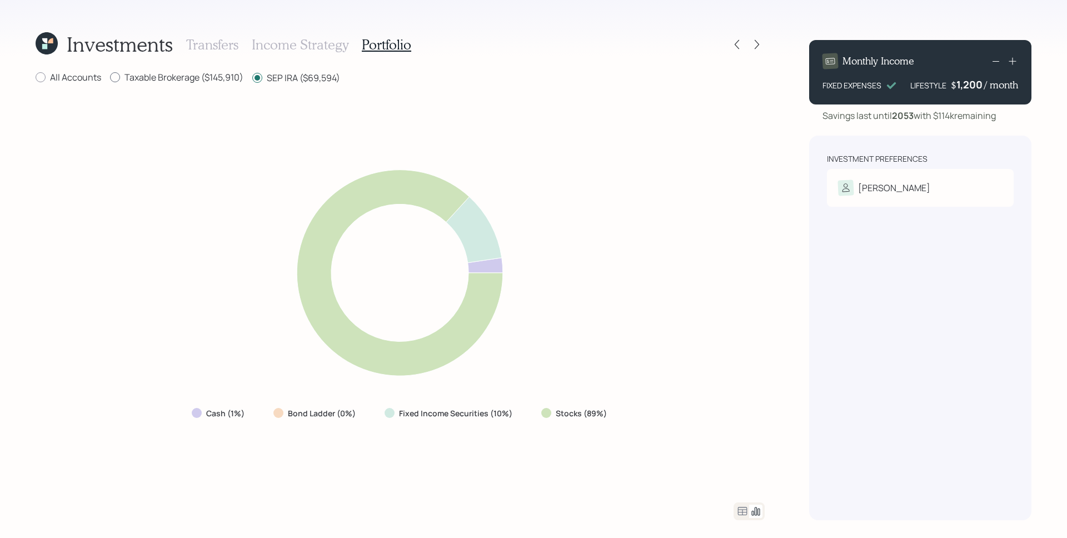
click at [227, 76] on label "Taxable Brokerage ($145,910)" at bounding box center [176, 77] width 133 height 12
click at [110, 77] on input "Taxable Brokerage ($145,910)" at bounding box center [109, 77] width 1 height 1
radio input "true"
radio input "false"
click at [81, 77] on label "All Accounts" at bounding box center [69, 77] width 66 height 12
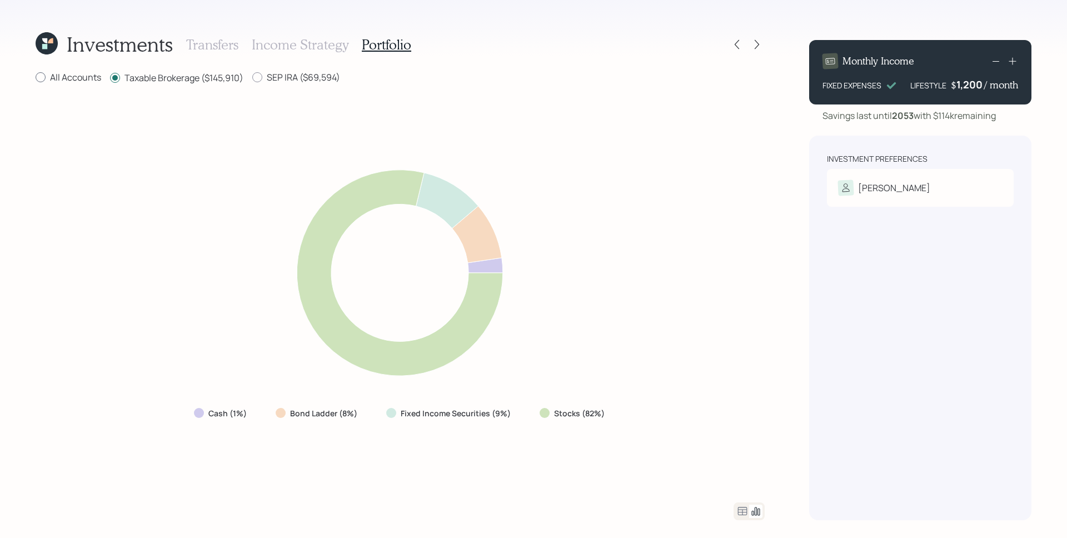
click at [36, 77] on input "All Accounts" at bounding box center [35, 77] width 1 height 1
radio input "true"
radio input "false"
click at [780, 19] on div "Investments Transfers Income Strategy Portfolio All Accounts Taxable Brokerage …" at bounding box center [533, 269] width 1067 height 538
click at [755, 41] on icon at bounding box center [756, 44] width 11 height 11
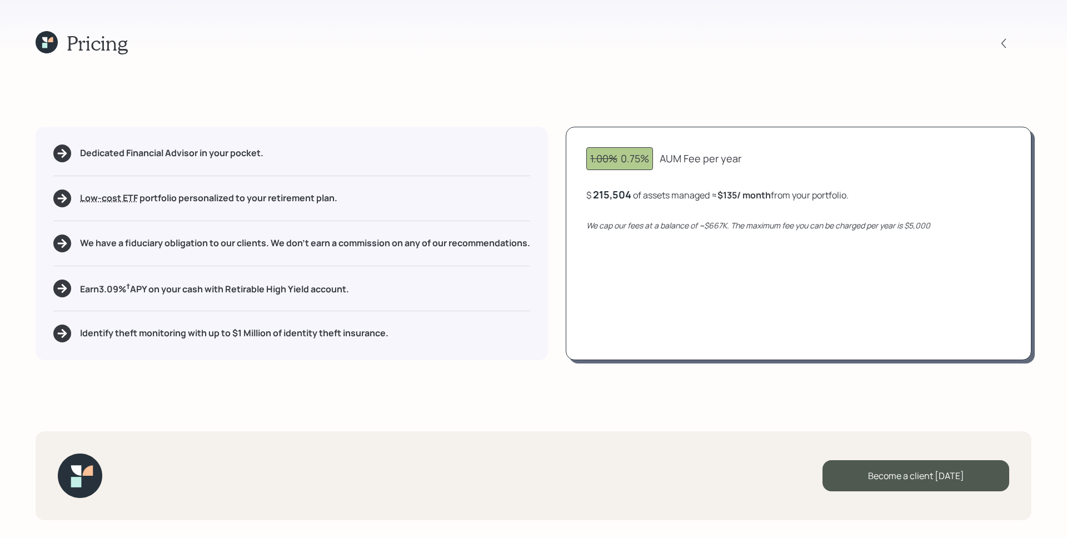
drag, startPoint x: 595, startPoint y: 196, endPoint x: 622, endPoint y: 199, distance: 27.4
click at [622, 199] on div "215,504" at bounding box center [612, 194] width 38 height 13
drag, startPoint x: 726, startPoint y: 194, endPoint x: 738, endPoint y: 192, distance: 12.3
click at [738, 192] on b "$135 / month" at bounding box center [743, 195] width 53 height 12
click at [840, 182] on div "1.00% 0.75% AUM Fee per year $ 215,504 of assets managed ≈ $135 / month from yo…" at bounding box center [799, 243] width 466 height 233
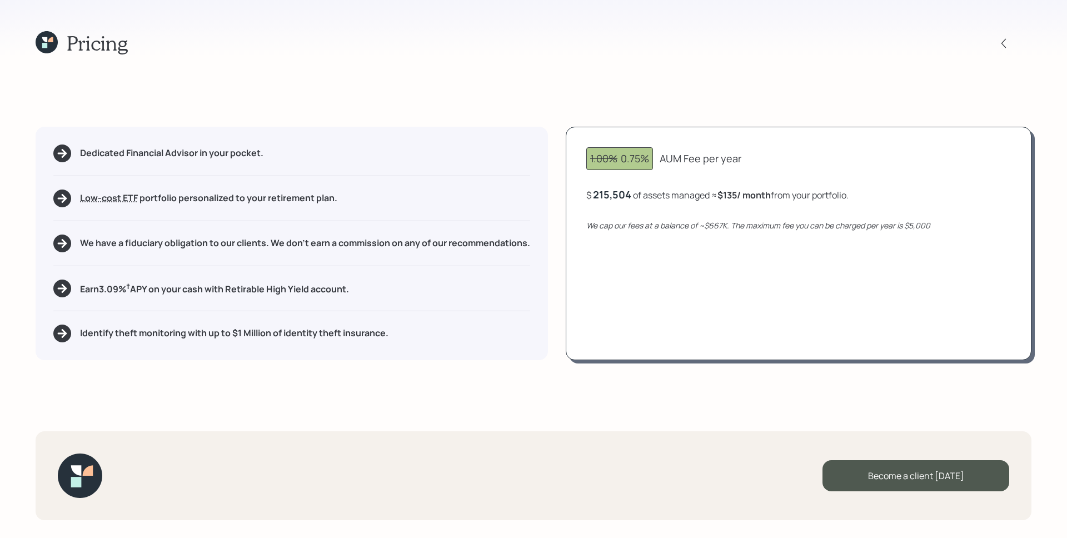
click at [45, 40] on icon at bounding box center [44, 39] width 5 height 5
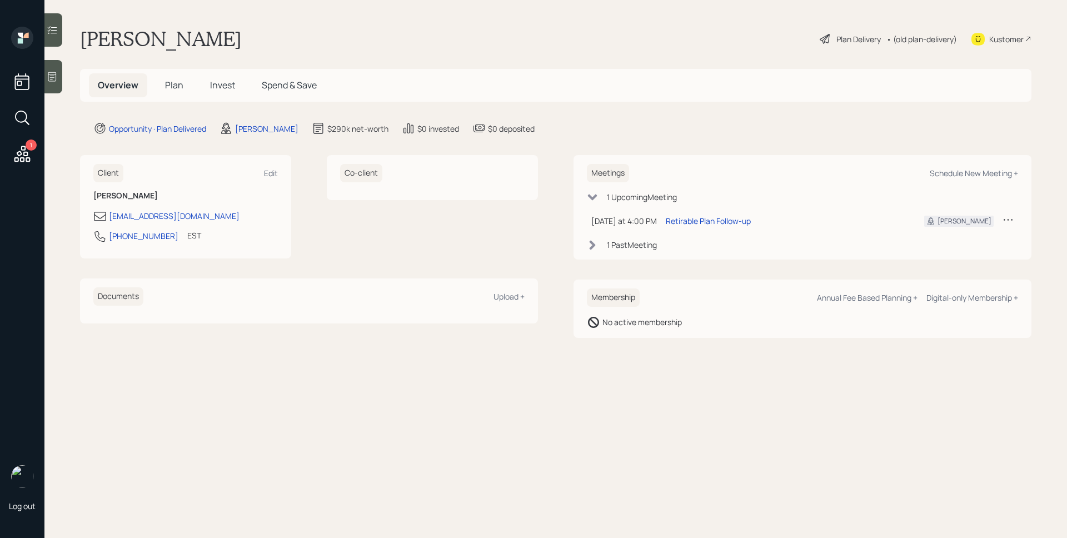
drag, startPoint x: 162, startPoint y: 237, endPoint x: 108, endPoint y: 239, distance: 54.5
click at [108, 239] on div "478-387-8136 EST Currently 4:28 PM" at bounding box center [185, 239] width 184 height 20
drag, startPoint x: 161, startPoint y: 237, endPoint x: 111, endPoint y: 238, distance: 49.5
click at [111, 238] on div "478-387-8136 EST Currently 4:28 PM" at bounding box center [185, 239] width 184 height 20
copy div "478-387-8136"
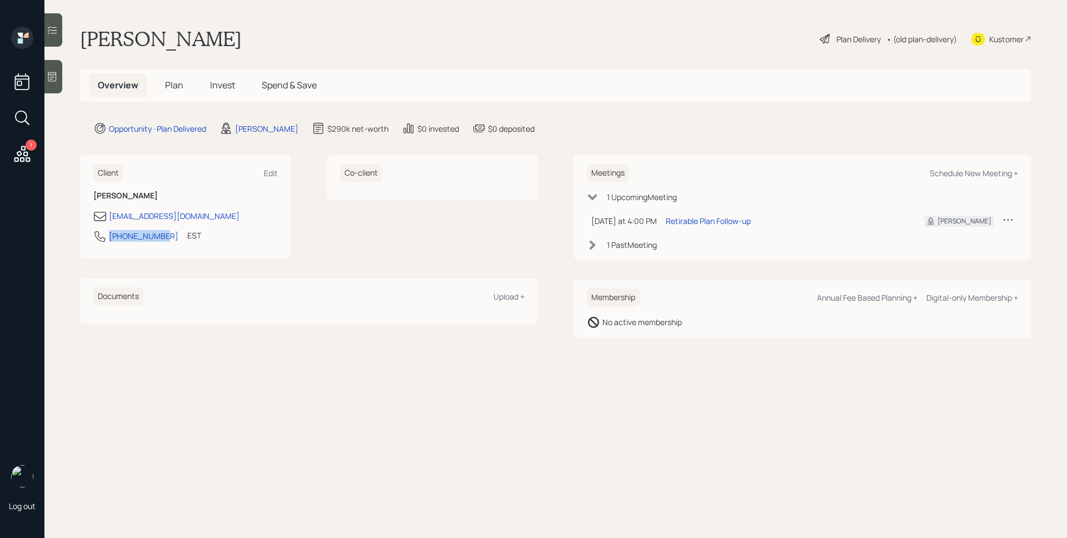
copy div "478-387-8136"
click at [975, 174] on div "Schedule New Meeting +" at bounding box center [974, 173] width 88 height 11
select select "d946c976-65aa-4529-ac9d-02c4f1114fc0"
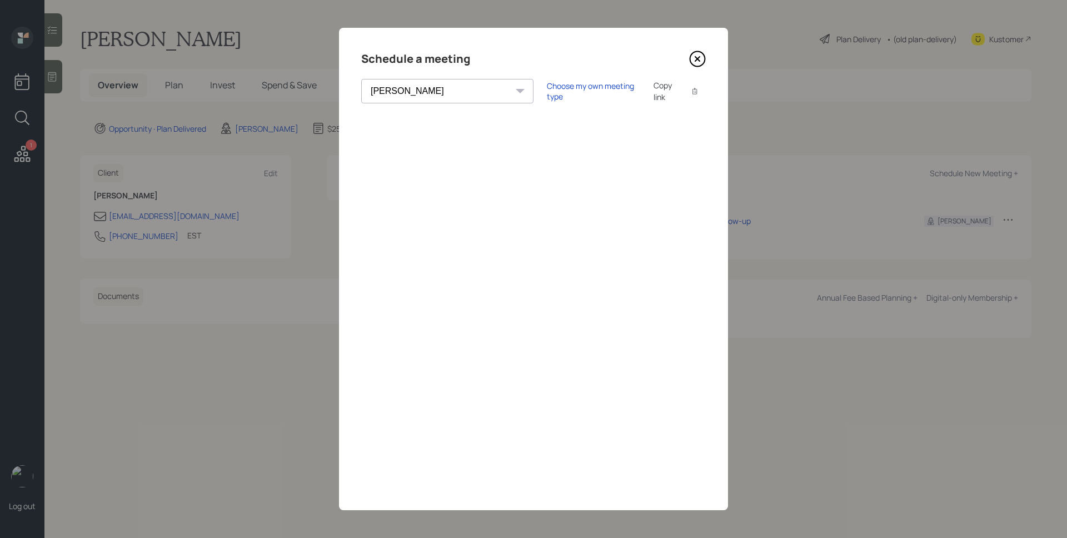
click at [702, 57] on icon at bounding box center [697, 59] width 17 height 17
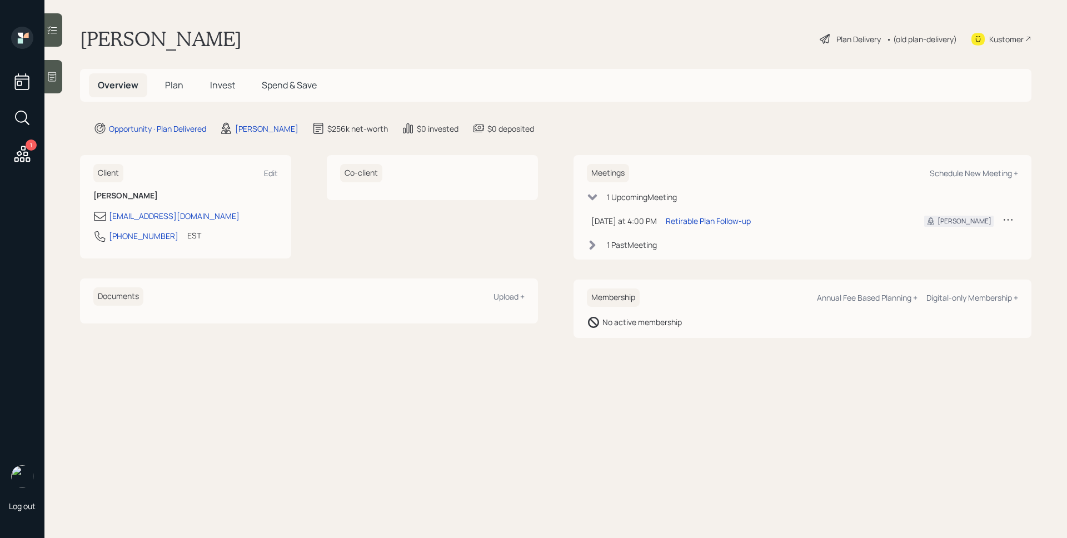
drag, startPoint x: 178, startPoint y: 86, endPoint x: 535, endPoint y: 0, distance: 367.5
click at [178, 86] on span "Plan" at bounding box center [174, 85] width 18 height 12
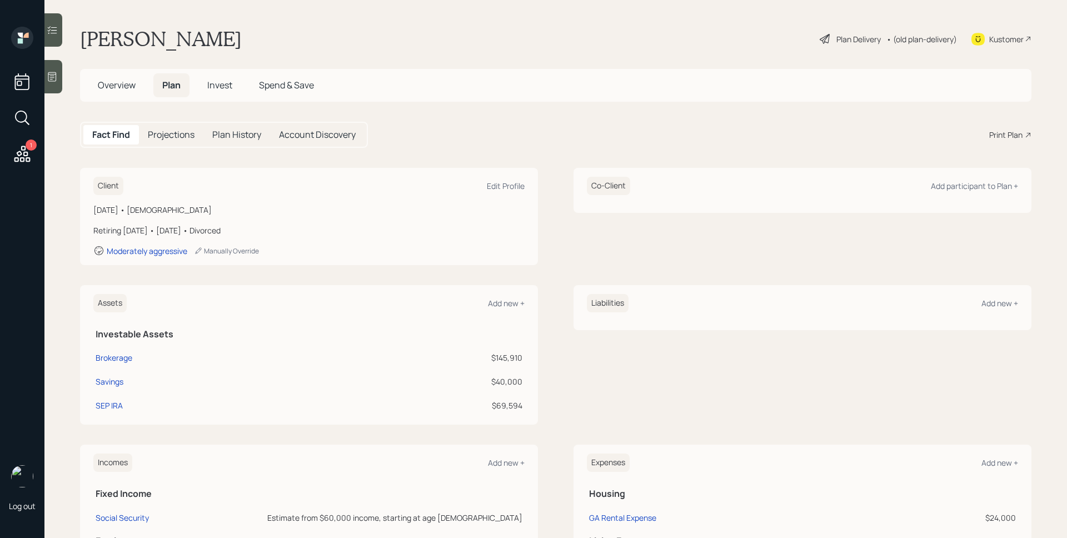
click at [1005, 134] on div "Print Plan" at bounding box center [1005, 135] width 33 height 12
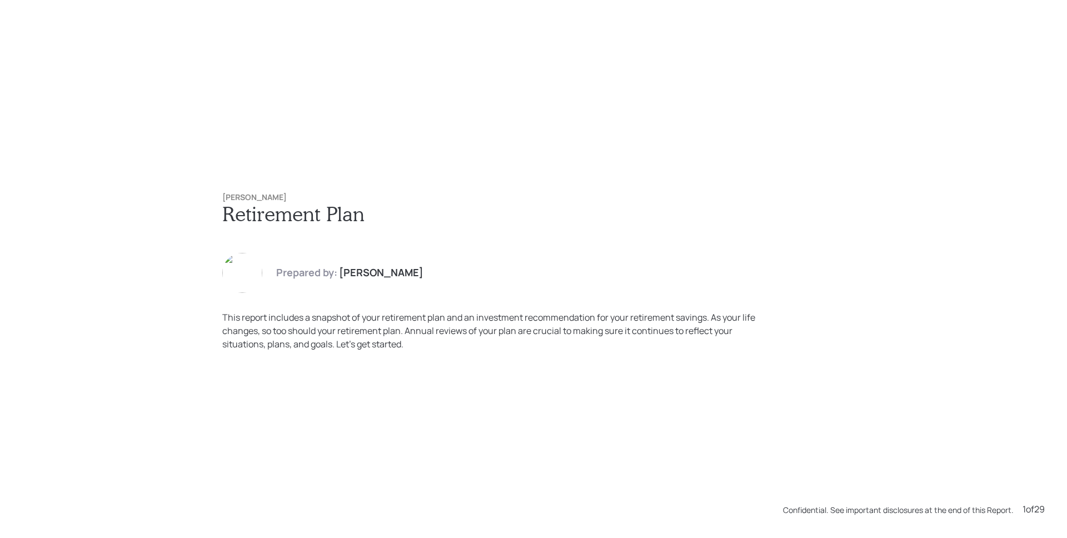
click at [792, 239] on div "Dennis Aultman Retirement Plan Prepared by: James DiStasi This report includes …" at bounding box center [533, 272] width 667 height 202
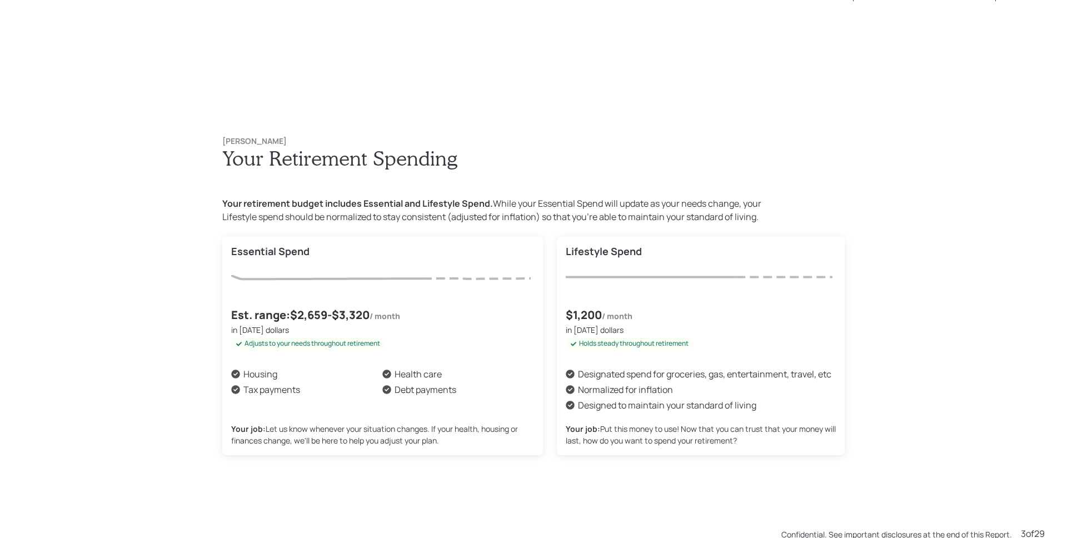
scroll to position [1076, 0]
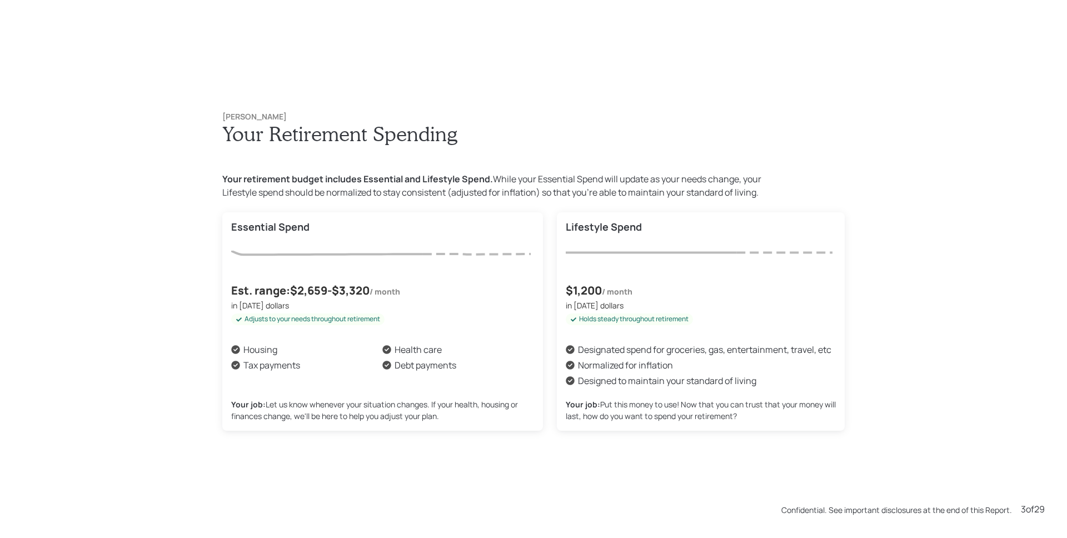
drag, startPoint x: 293, startPoint y: 292, endPoint x: 363, endPoint y: 289, distance: 70.6
click at [363, 289] on h4 "Est. range: $2,659 - $3,320" at bounding box center [300, 291] width 138 height 18
click at [420, 295] on div "Est. range: $2,659 - $3,320 / month" at bounding box center [382, 291] width 303 height 18
drag, startPoint x: 566, startPoint y: 291, endPoint x: 603, endPoint y: 293, distance: 37.3
click at [603, 293] on div "$1,200 / month" at bounding box center [701, 291] width 270 height 18
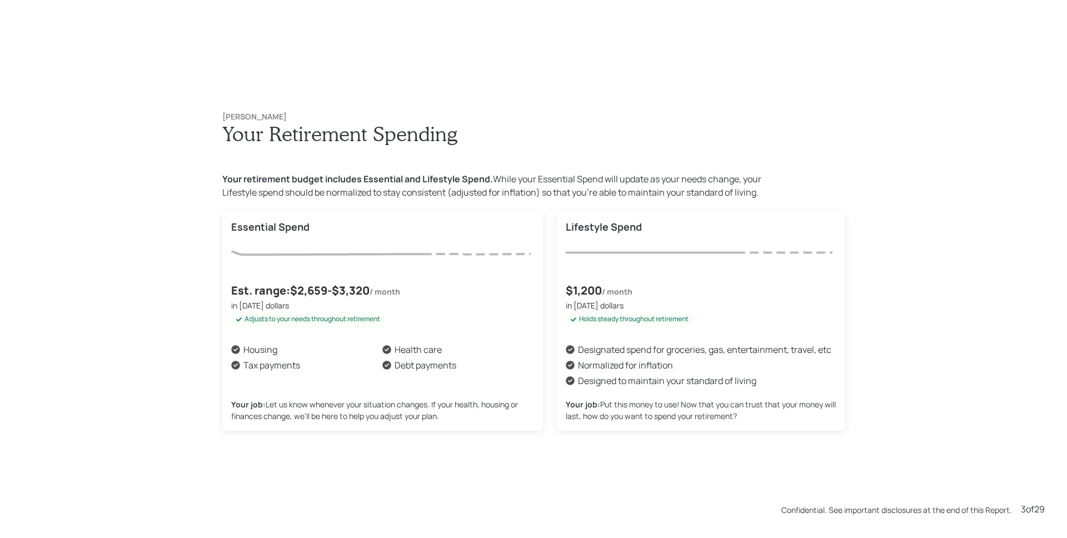
click at [737, 364] on div "Normalized for inflation" at bounding box center [701, 364] width 270 height 13
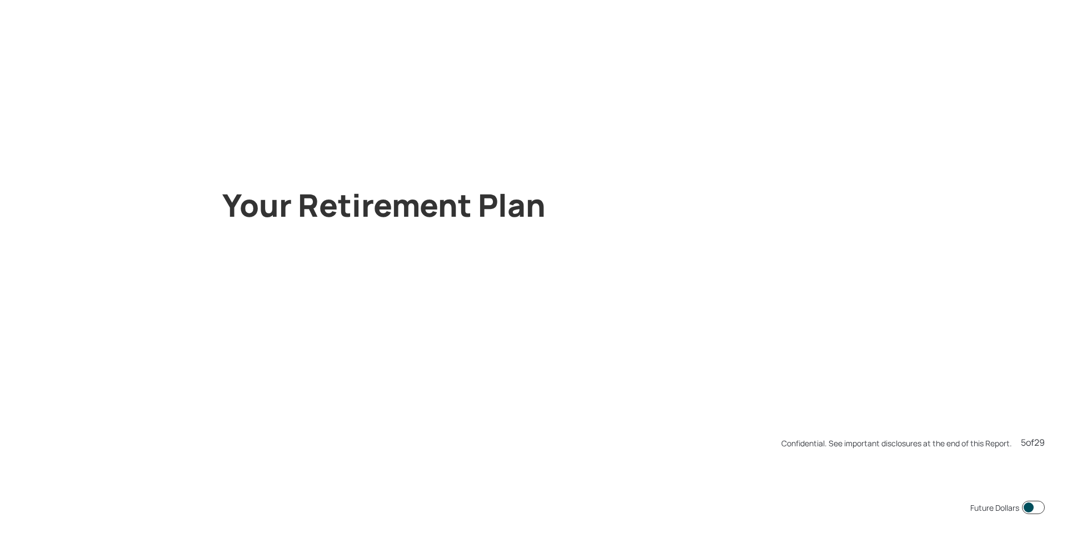
scroll to position [2689, 0]
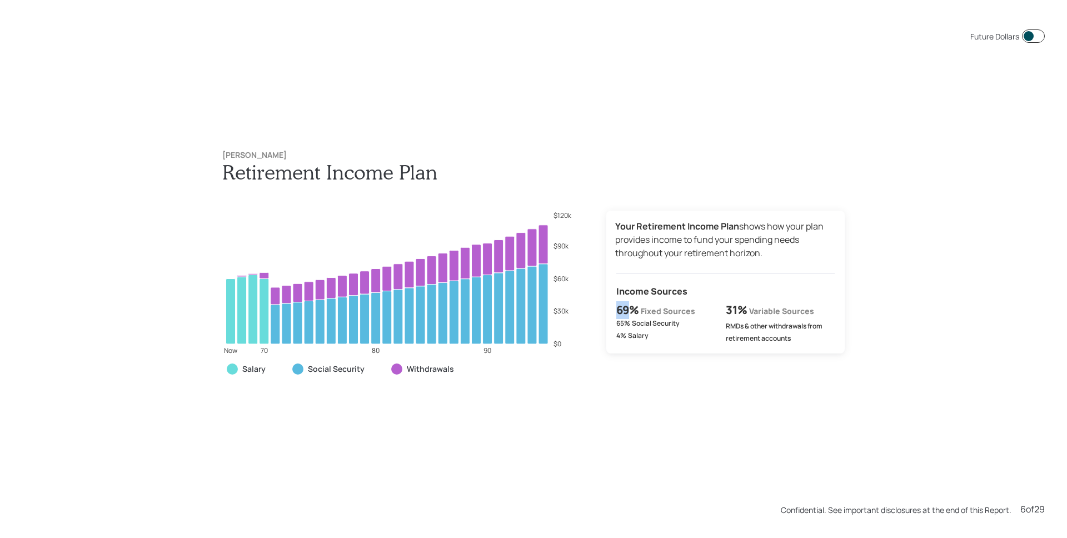
drag, startPoint x: 613, startPoint y: 308, endPoint x: 630, endPoint y: 309, distance: 16.1
click at [630, 309] on h4 "69%" at bounding box center [627, 310] width 23 height 18
drag, startPoint x: 652, startPoint y: 373, endPoint x: 644, endPoint y: 365, distance: 11.4
click at [652, 373] on div "Your Retirement Income Plan shows how your plan provides income to fund your sp…" at bounding box center [725, 302] width 238 height 182
drag, startPoint x: 611, startPoint y: 323, endPoint x: 647, endPoint y: 324, distance: 35.6
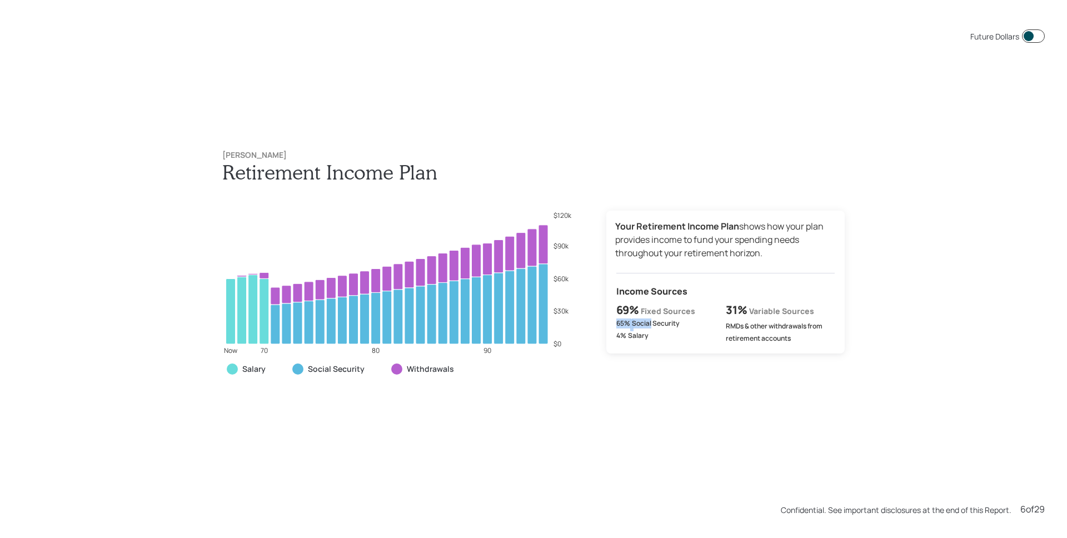
click at [647, 324] on div "Your Retirement Income Plan shows how your plan provides income to fund your sp…" at bounding box center [725, 282] width 238 height 143
click at [656, 342] on div "4% Salary" at bounding box center [670, 337] width 109 height 12
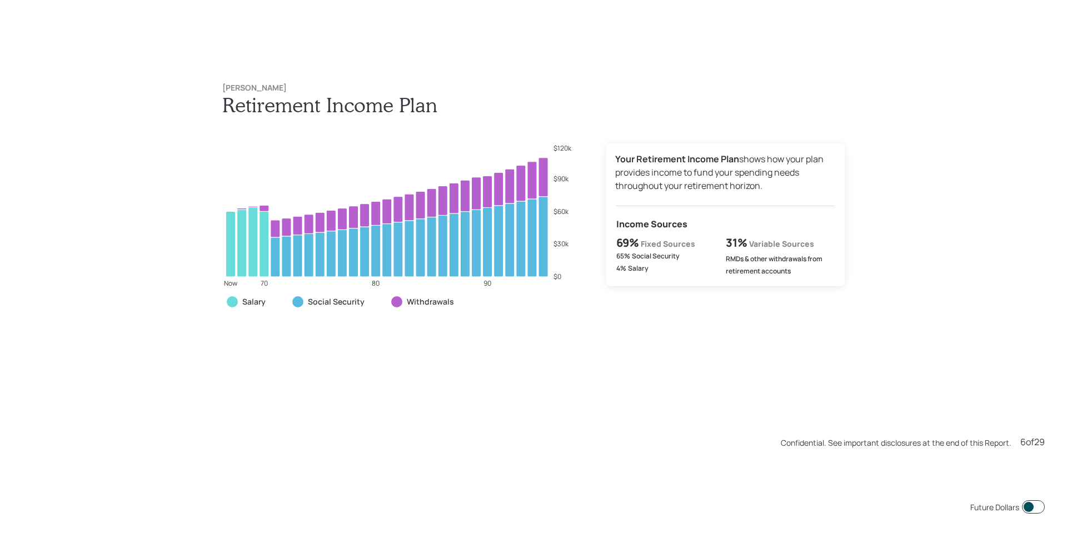
scroll to position [3227, 0]
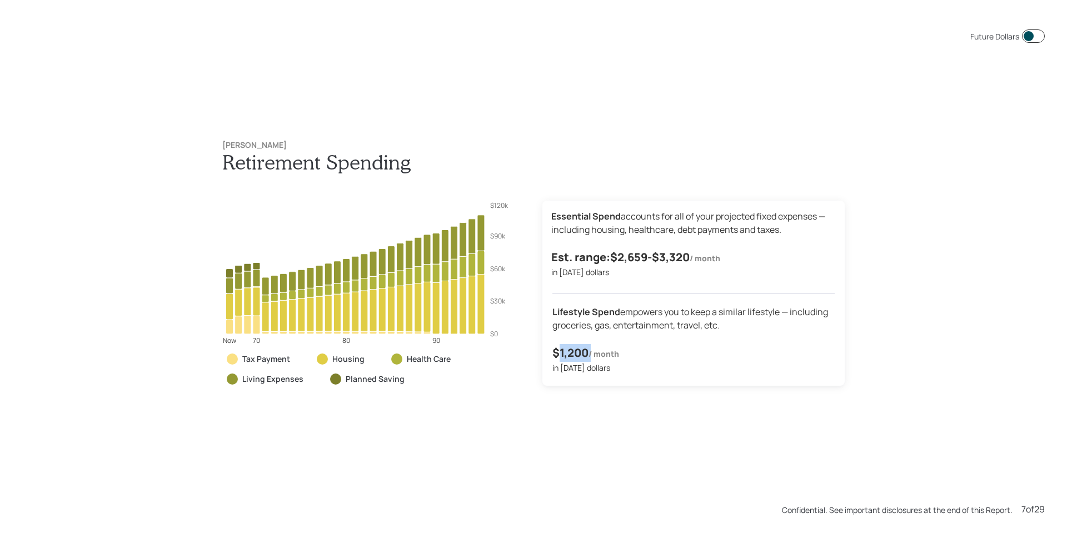
drag, startPoint x: 556, startPoint y: 353, endPoint x: 585, endPoint y: 352, distance: 28.4
click at [585, 352] on div "$1,200 / month" at bounding box center [693, 353] width 282 height 18
click at [460, 416] on div "Dennis Aultman Retirement Spending Now 70 80 90 $0 $30k $60k $90k $120k Tax Pay…" at bounding box center [533, 271] width 667 height 306
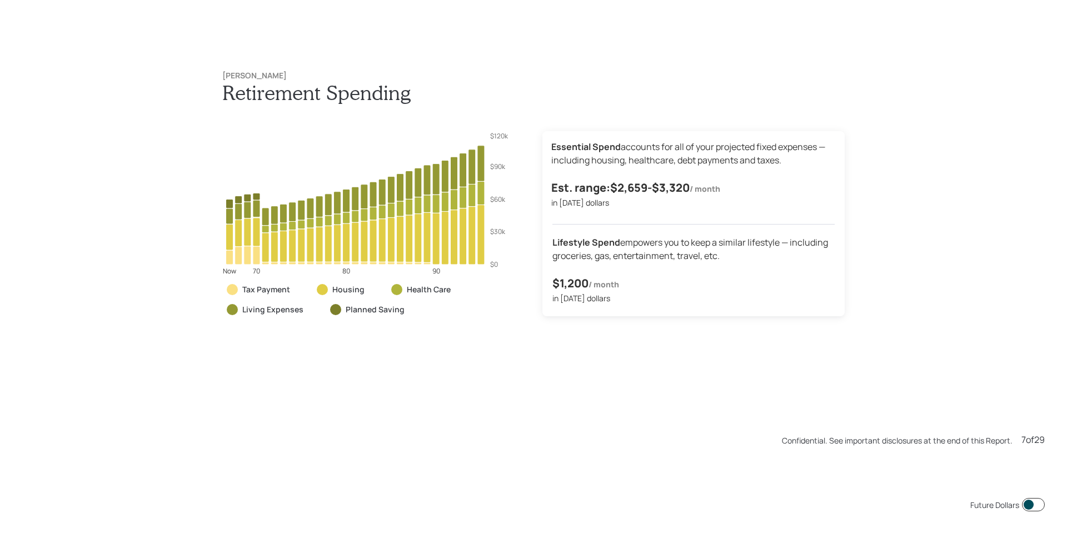
scroll to position [3765, 0]
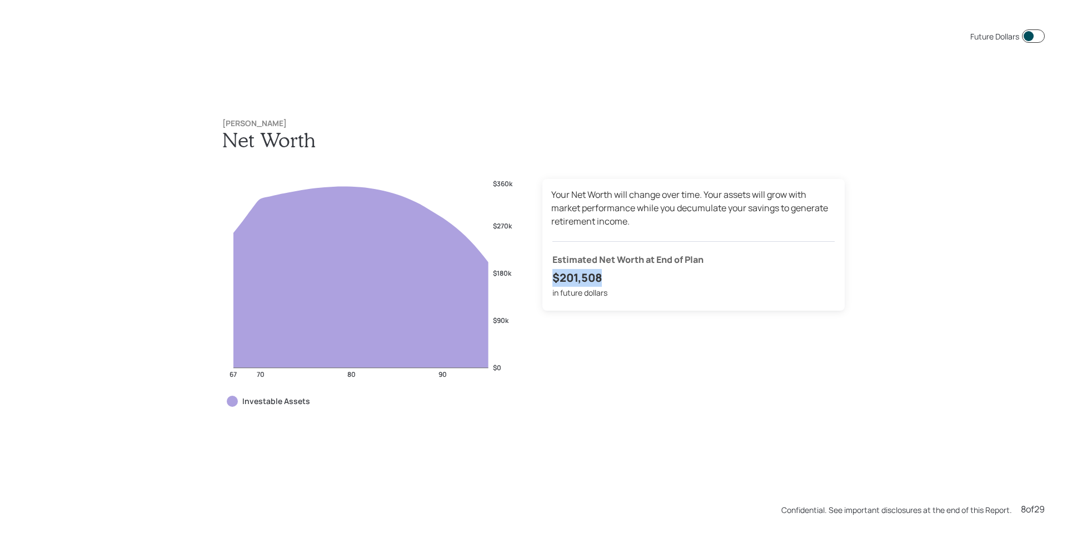
drag, startPoint x: 554, startPoint y: 274, endPoint x: 601, endPoint y: 280, distance: 47.1
click at [601, 280] on h4 "$201,508" at bounding box center [693, 278] width 282 height 18
click at [608, 350] on div "Your Net Worth will change over time. Your assets will grow with market perform…" at bounding box center [693, 302] width 302 height 246
click at [601, 338] on div "Your Net Worth will change over time. Your assets will grow with market perform…" at bounding box center [693, 302] width 302 height 246
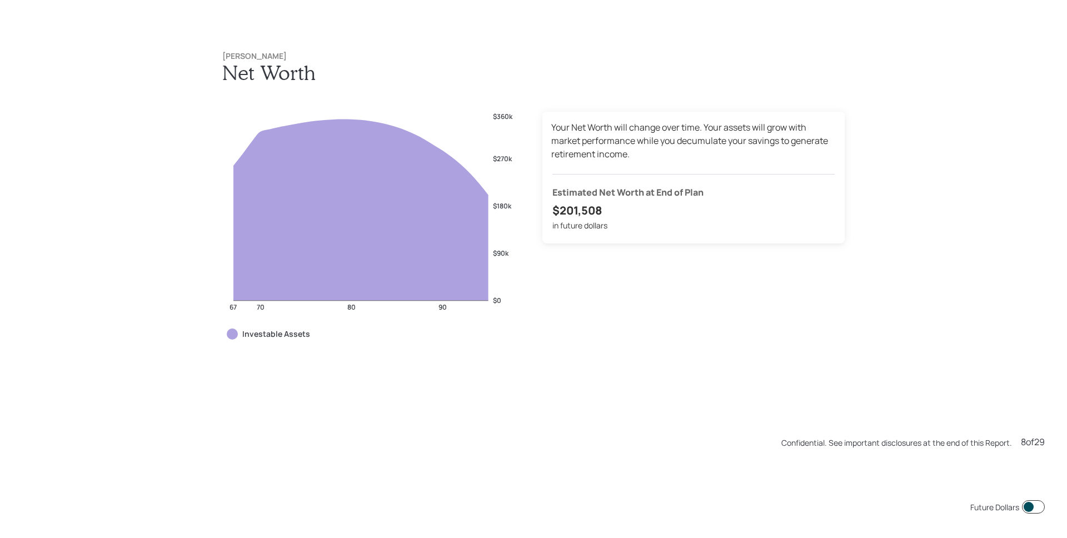
scroll to position [4303, 0]
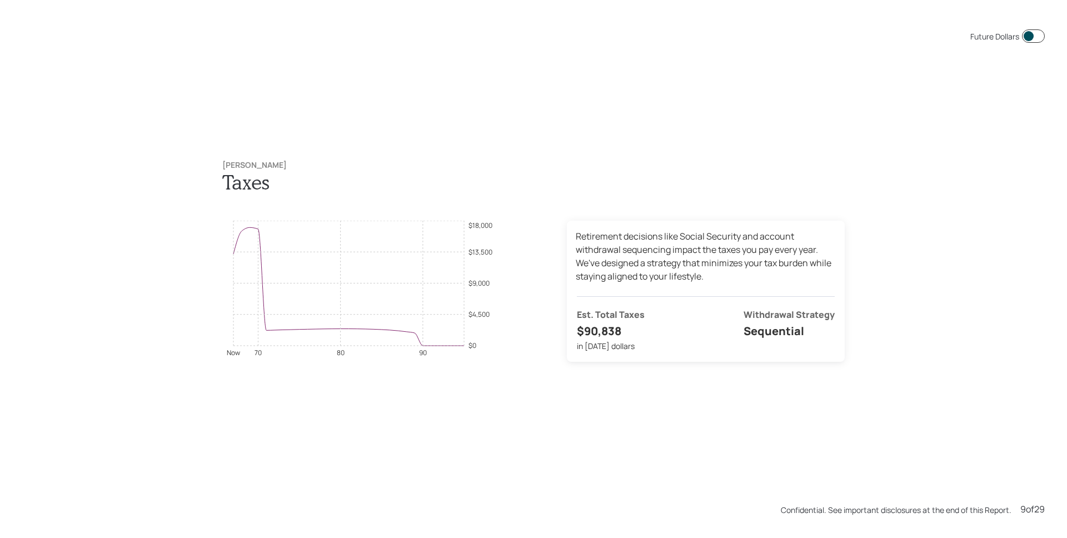
click at [515, 290] on div "Now 70 80 90 $0 $4,500 $9,000 $13,500 $18,000 Retirement decisions like Social …" at bounding box center [533, 297] width 622 height 153
drag, startPoint x: 581, startPoint y: 329, endPoint x: 623, endPoint y: 331, distance: 41.7
click at [623, 331] on h4 "$90,838" at bounding box center [611, 331] width 68 height 18
click at [689, 371] on div "Retirement decisions like Social Security and account withdrawal sequencing imp…" at bounding box center [706, 297] width 278 height 153
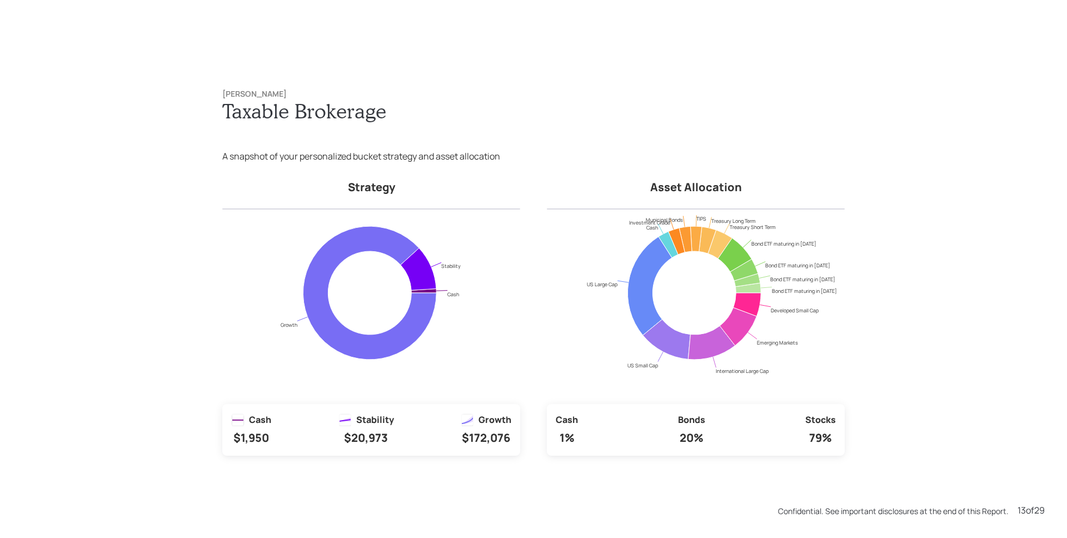
scroll to position [6455, 0]
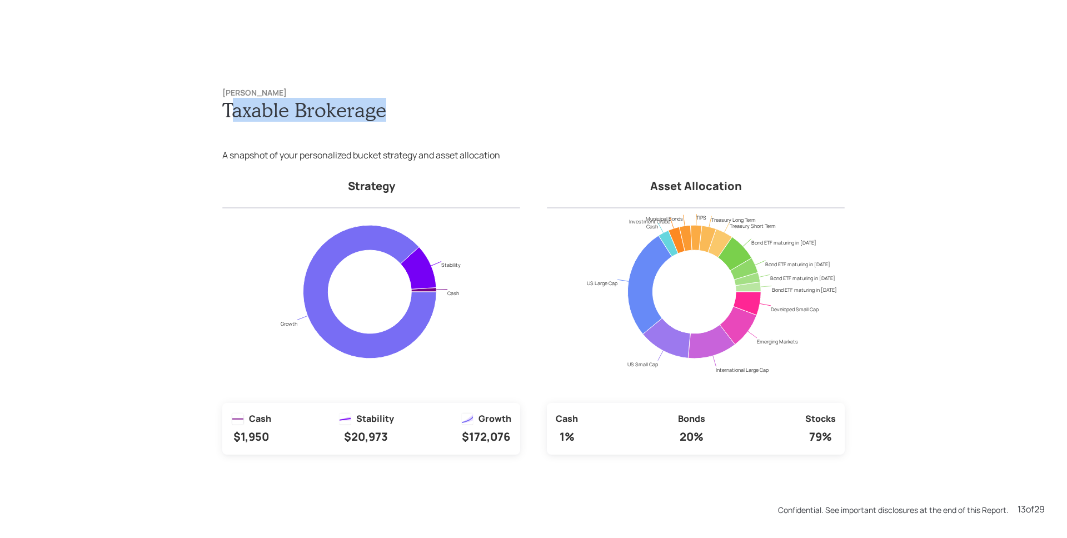
drag, startPoint x: 224, startPoint y: 110, endPoint x: 382, endPoint y: 121, distance: 158.2
click at [382, 121] on div "Dennis Aultman Taxable Brokerage A snapshot of your personalized bucket strateg…" at bounding box center [533, 271] width 667 height 411
click at [435, 223] on icon "Cash Stability Growth" at bounding box center [369, 305] width 295 height 194
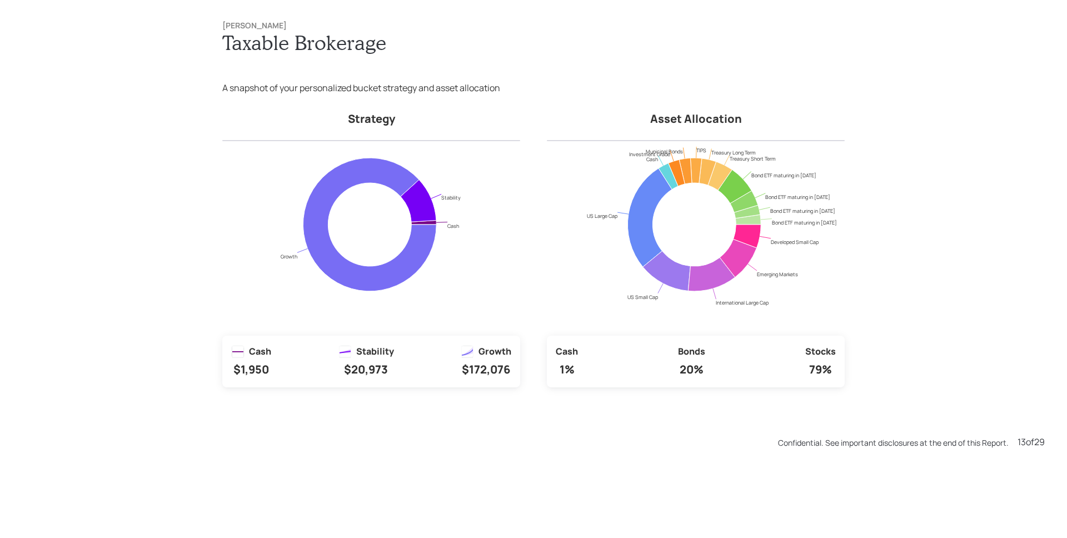
scroll to position [6993, 0]
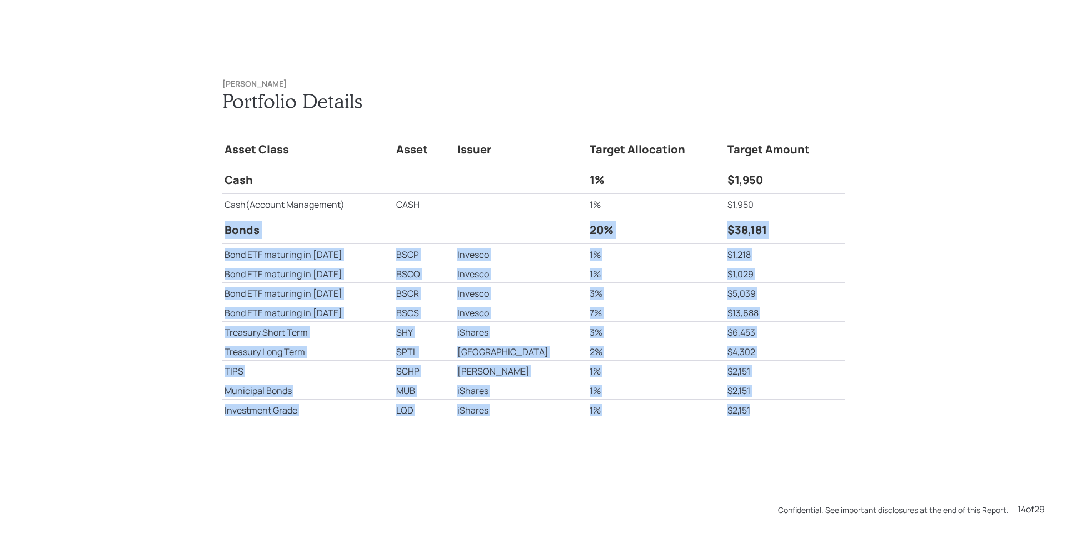
drag, startPoint x: 222, startPoint y: 229, endPoint x: 757, endPoint y: 389, distance: 559.1
click at [767, 407] on tbody "Asset Class Asset Issuer Target Allocation Target Amount Cash 1% $1,950 Cash (A…" at bounding box center [533, 276] width 622 height 286
click at [758, 386] on td "$2,151" at bounding box center [784, 389] width 119 height 19
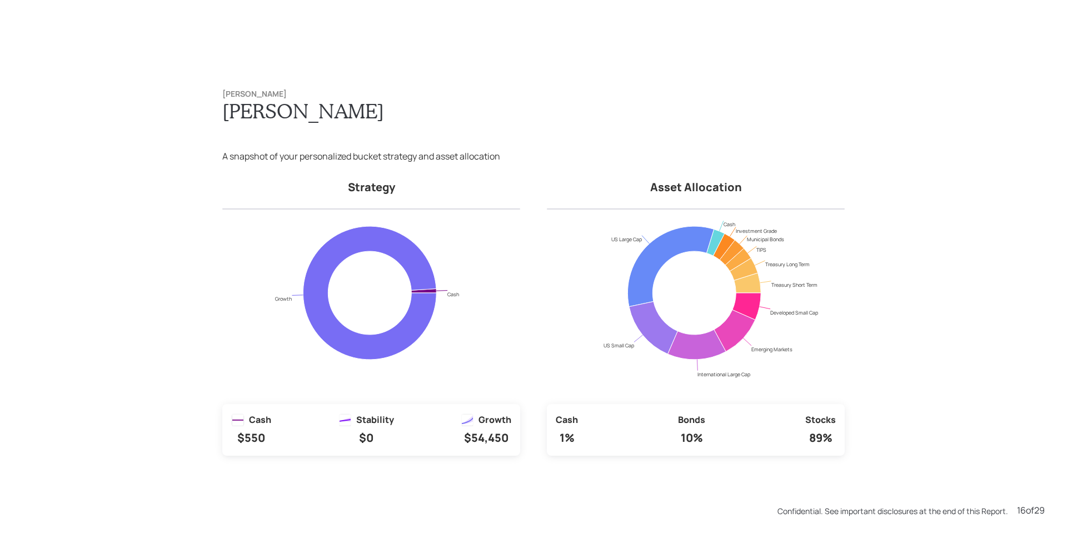
scroll to position [8068, 0]
drag, startPoint x: 467, startPoint y: 441, endPoint x: 507, endPoint y: 444, distance: 40.1
click at [507, 444] on div "Cash $550 Stability $0 Growth $54,450" at bounding box center [371, 429] width 298 height 52
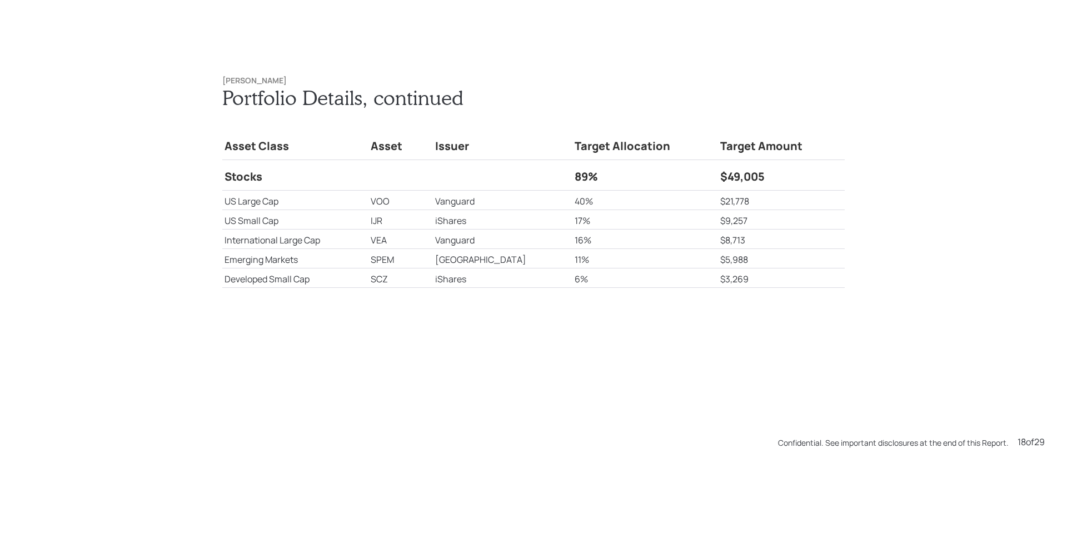
scroll to position [9682, 0]
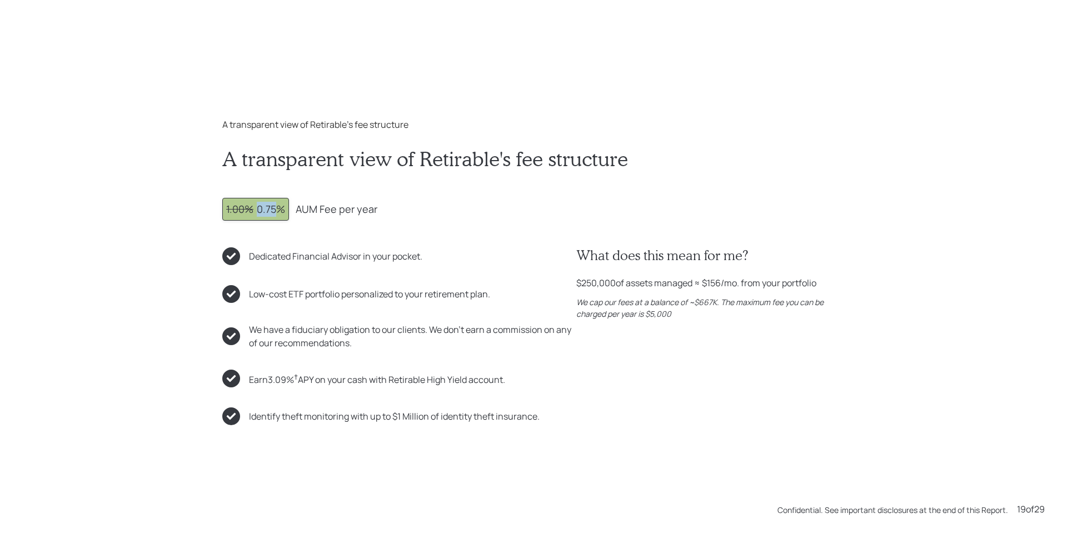
drag, startPoint x: 254, startPoint y: 212, endPoint x: 272, endPoint y: 211, distance: 18.3
click at [272, 211] on div "1.00% 0.75%" at bounding box center [255, 209] width 59 height 15
click at [372, 211] on div "1.00% 0.75% AUM Fee per year" at bounding box center [533, 209] width 622 height 23
drag, startPoint x: 579, startPoint y: 286, endPoint x: 611, endPoint y: 287, distance: 31.7
click at [611, 287] on div "$250,000 of assets managed ≈ $156 /mo. from your portfolio" at bounding box center [696, 282] width 240 height 13
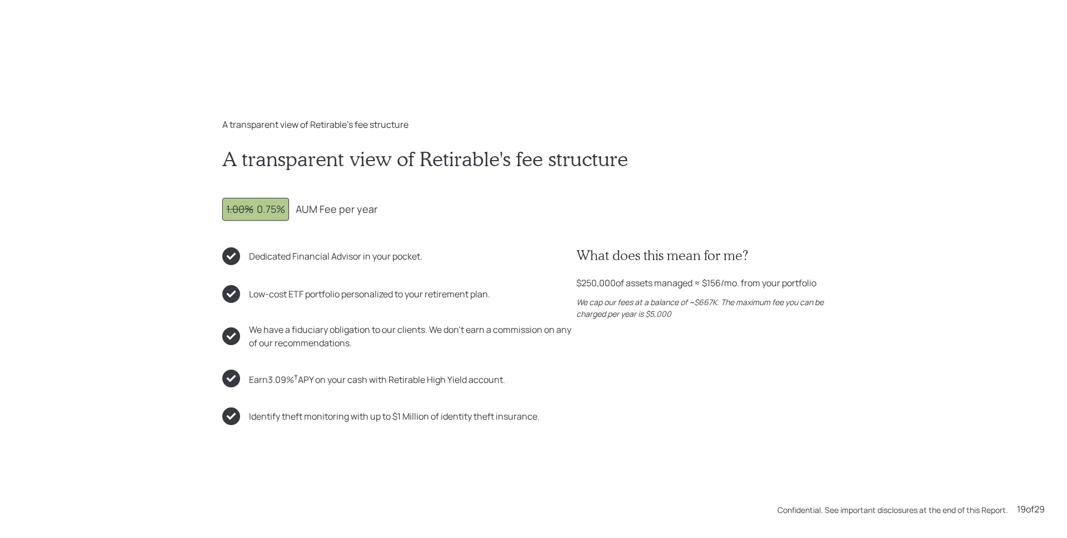
click at [622, 295] on div "What does this mean for me? $250,000 of assets managed ≈ $156 /mo. from your po…" at bounding box center [710, 283] width 268 height 73
drag, startPoint x: 253, startPoint y: 211, endPoint x: 278, endPoint y: 209, distance: 25.7
click at [278, 209] on div "1.00% 0.75%" at bounding box center [255, 209] width 59 height 15
click at [493, 224] on div "A transparent view of Retirable's fee structure 1.00% 0.75% AUM Fee per year De…" at bounding box center [533, 286] width 622 height 278
drag, startPoint x: 255, startPoint y: 210, endPoint x: 278, endPoint y: 208, distance: 23.4
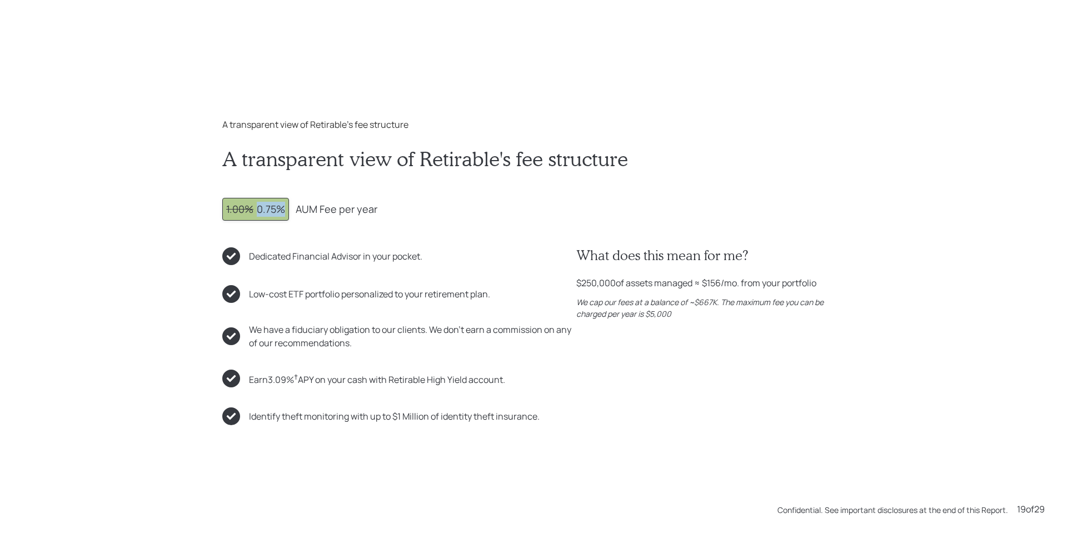
click at [278, 208] on div "1.00% 0.75%" at bounding box center [255, 209] width 59 height 15
click at [698, 373] on div "What does this mean for me? $250,000 of assets managed ≈ $156 /mo. from your po…" at bounding box center [710, 336] width 268 height 178
click at [563, 377] on div "Earn 3.09 % † APY on your cash with Retirable High Yield account." at bounding box center [399, 379] width 354 height 18
drag, startPoint x: 243, startPoint y: 381, endPoint x: 519, endPoint y: 378, distance: 275.6
click at [519, 378] on div "Earn 3.09 % † APY on your cash with Retirable High Yield account." at bounding box center [399, 379] width 354 height 18
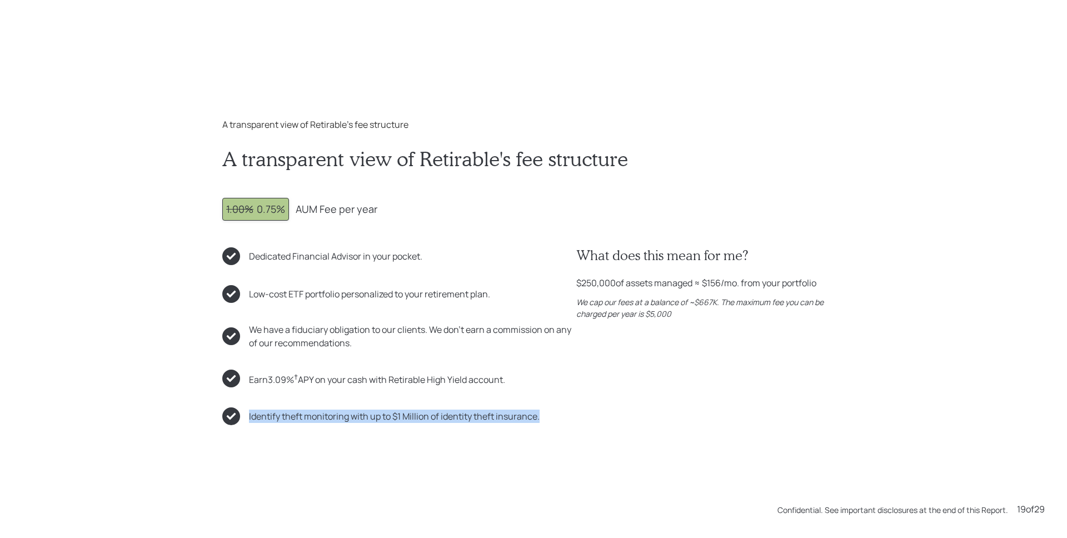
drag, startPoint x: 541, startPoint y: 420, endPoint x: 244, endPoint y: 418, distance: 297.3
click at [244, 418] on div "Identify theft monitoring with up to $1 Million of identity theft insurance." at bounding box center [399, 416] width 354 height 18
click at [448, 422] on div "Identify theft monitoring with up to $1 Million of identity theft insurance." at bounding box center [399, 416] width 354 height 18
click at [483, 378] on div "Earn 3.09 % † APY on your cash with Retirable High Yield account." at bounding box center [377, 378] width 256 height 16
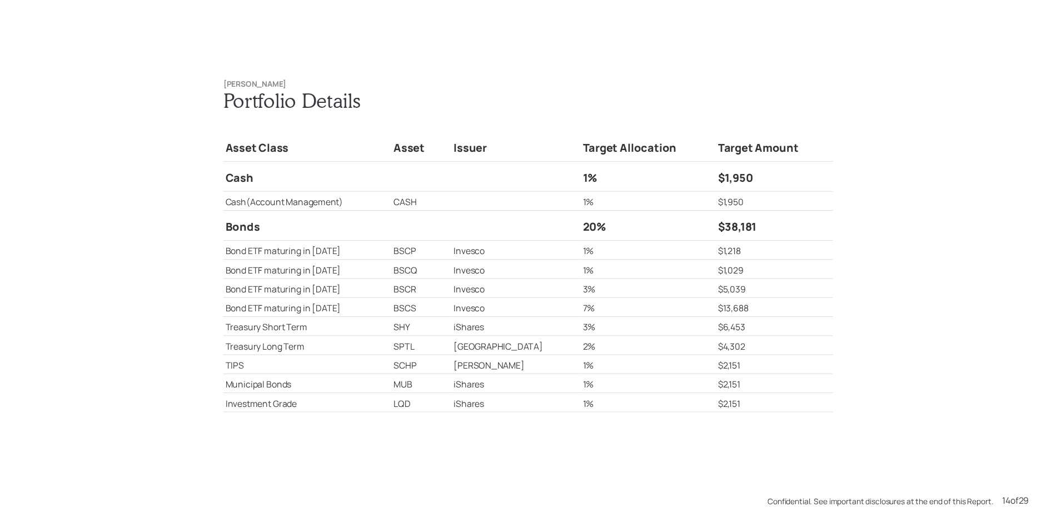
scroll to position [6455, 0]
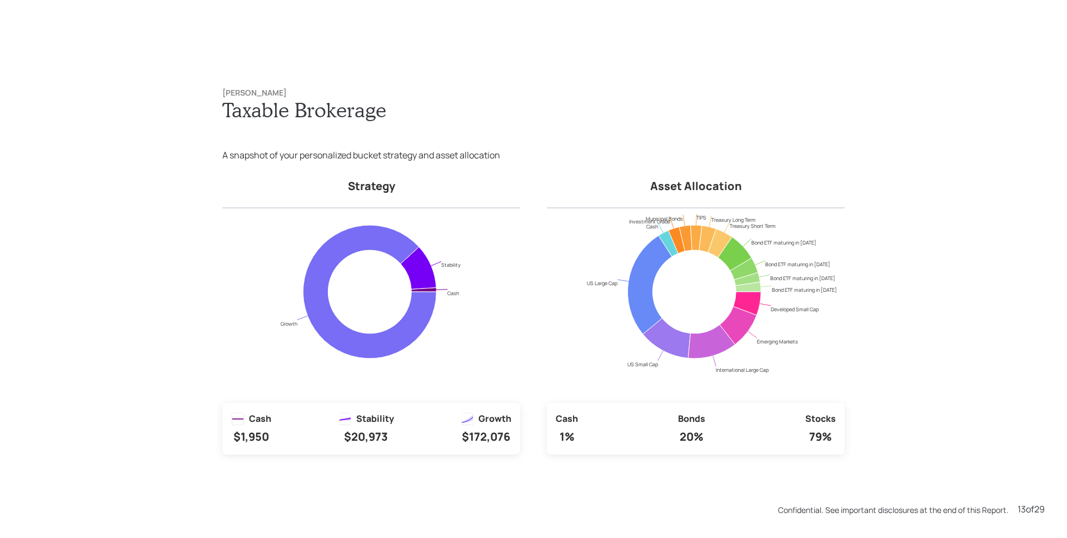
click at [558, 318] on icon "Bond ETF maturing in 2025 Bond ETF maturing in 2026 Bond ETF maturing in 2027 B…" at bounding box center [694, 305] width 295 height 194
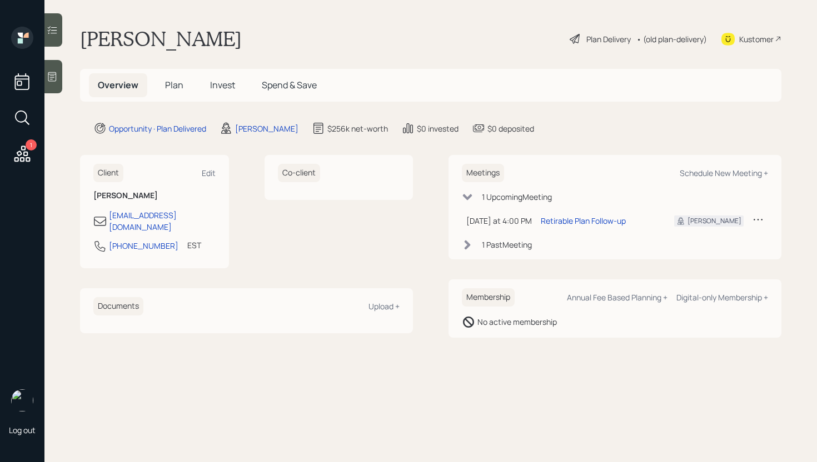
click at [320, 41] on div "Dennis Aultman Plan Delivery • (old plan-delivery) Kustomer" at bounding box center [430, 39] width 701 height 24
click at [169, 81] on span "Plan" at bounding box center [174, 85] width 18 height 12
